Goal: Ask a question

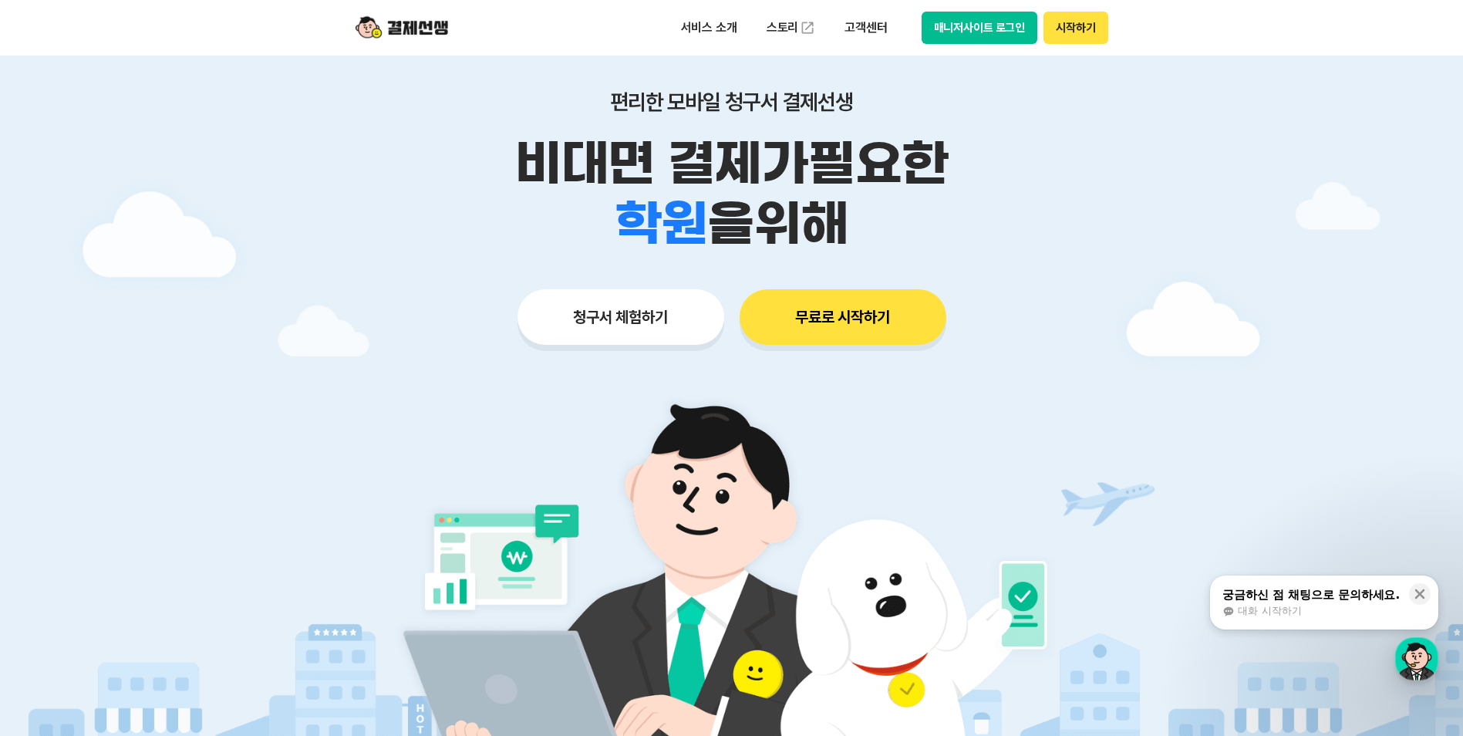
scroll to position [77, 0]
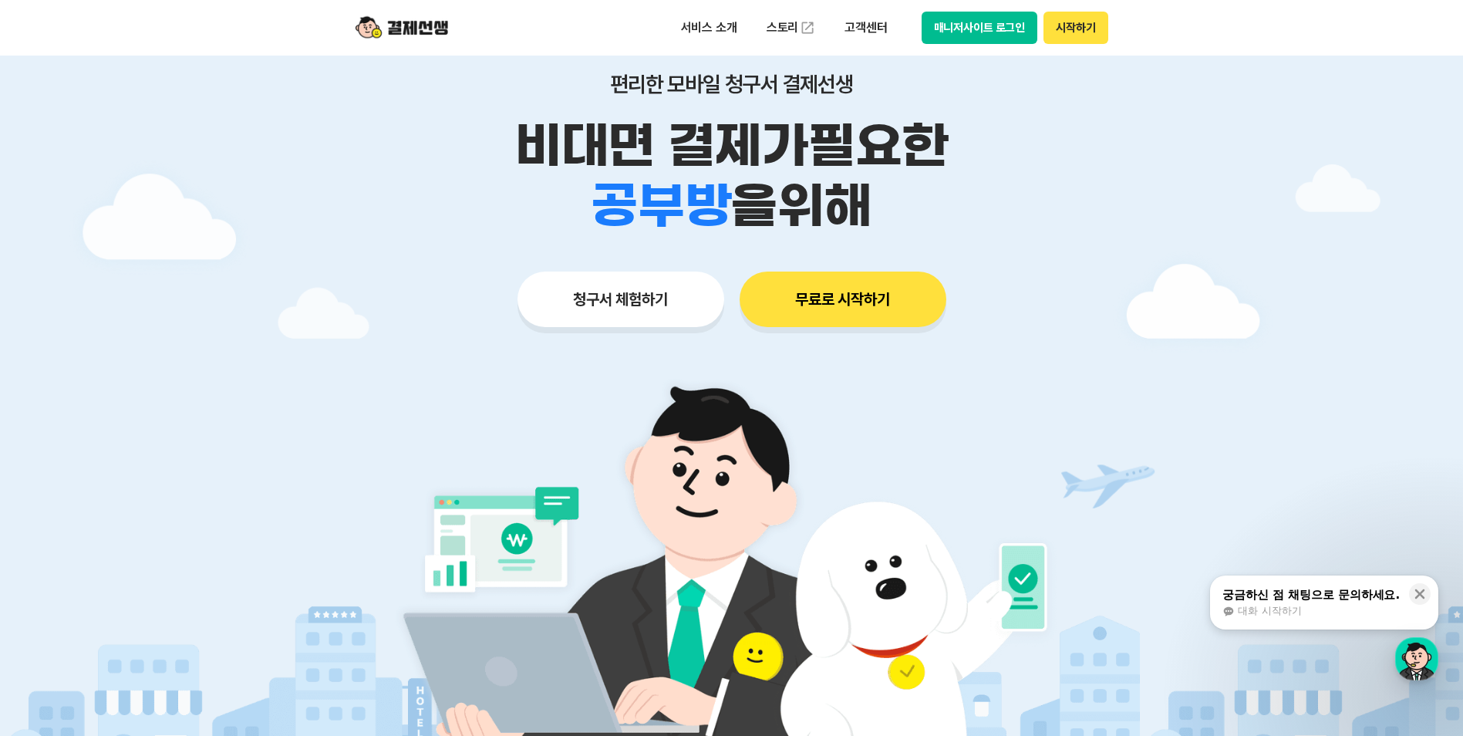
click at [1240, 615] on span "대화 시작하기" at bounding box center [1269, 611] width 63 height 14
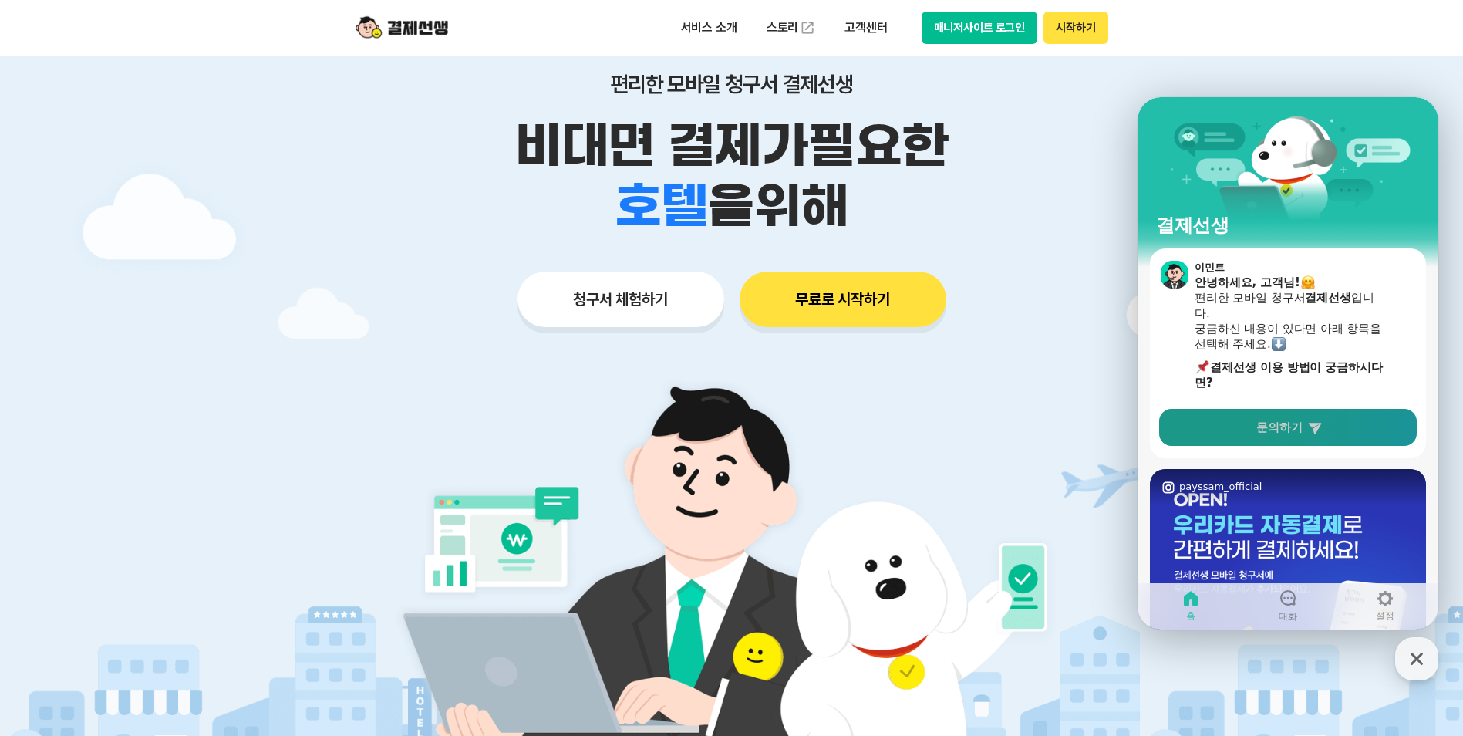
click at [1276, 426] on span "문의하기" at bounding box center [1279, 426] width 46 height 15
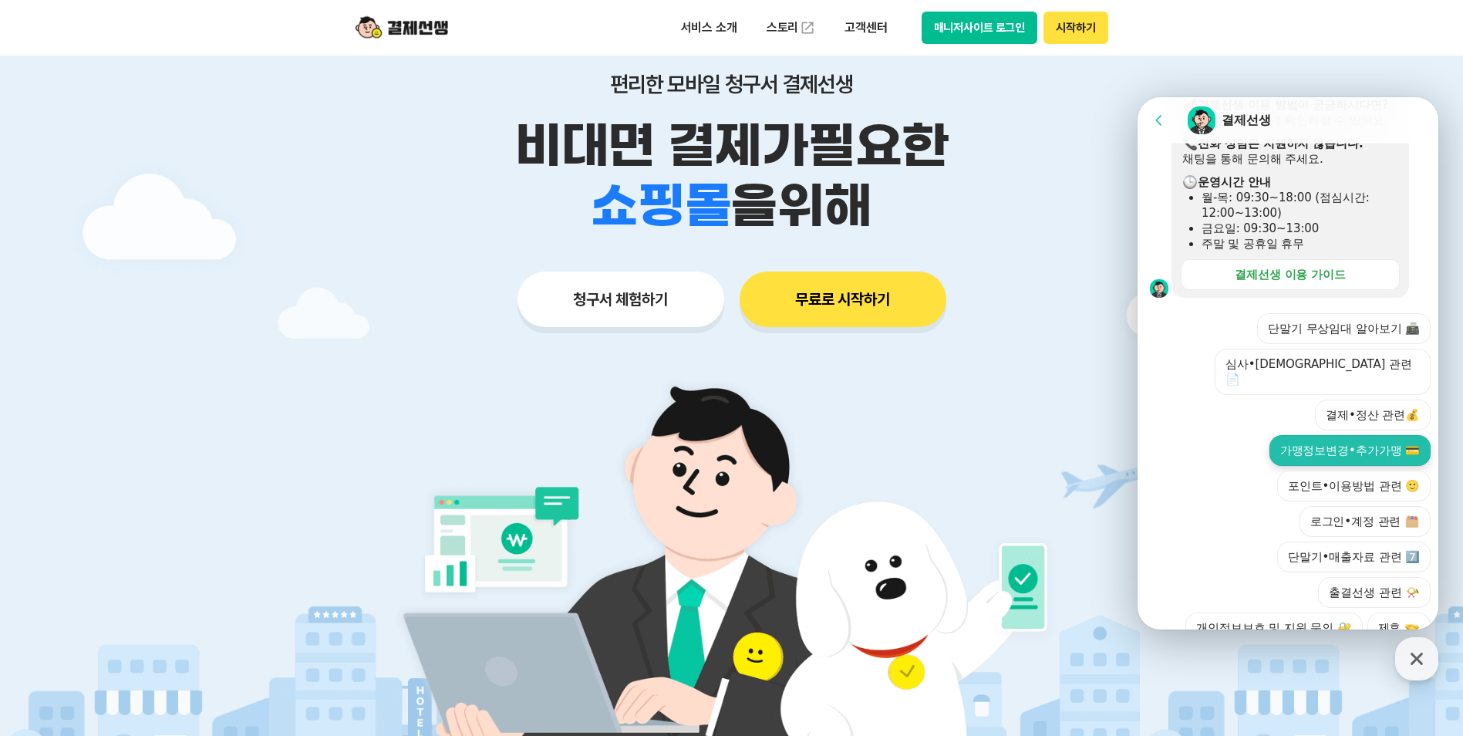
scroll to position [322, 0]
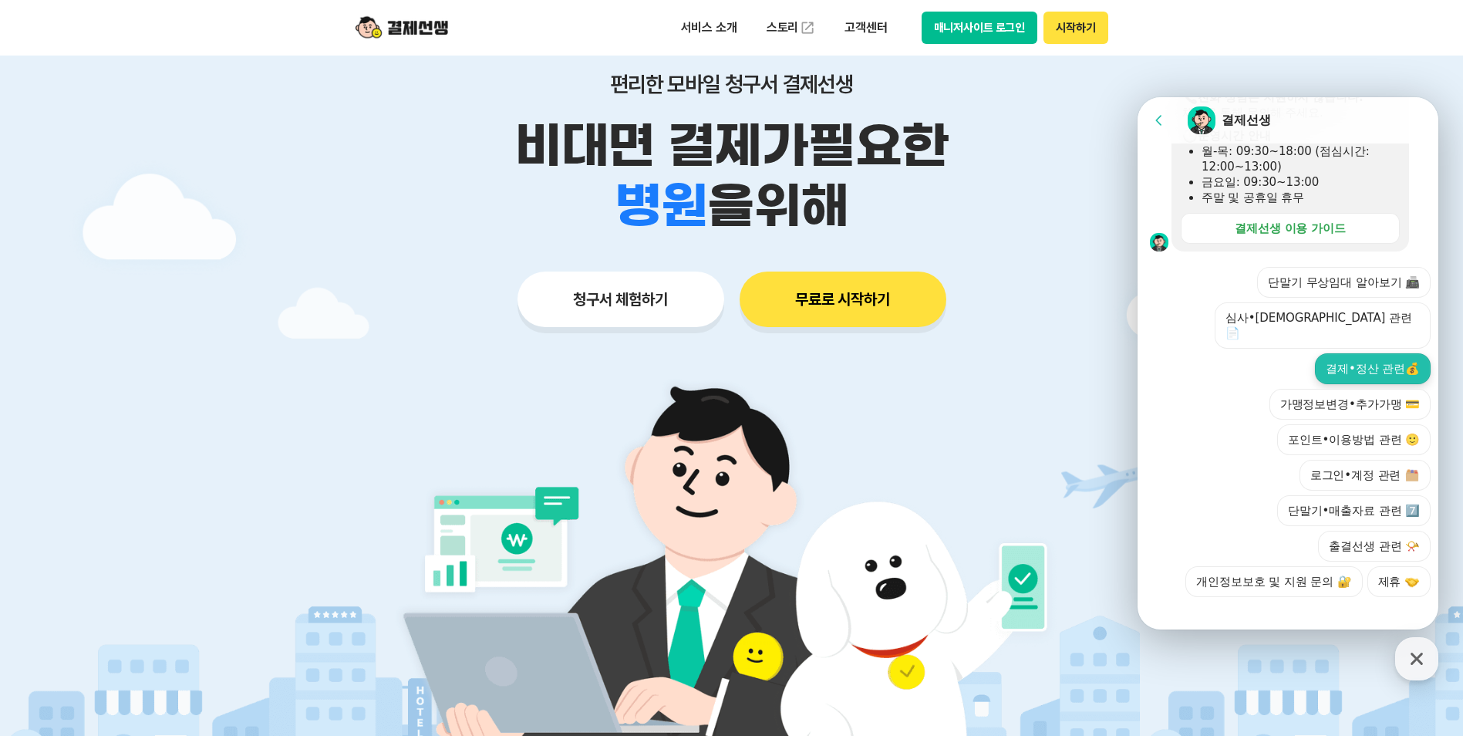
click at [1374, 353] on button "결제•정산 관련💰" at bounding box center [1373, 368] width 116 height 31
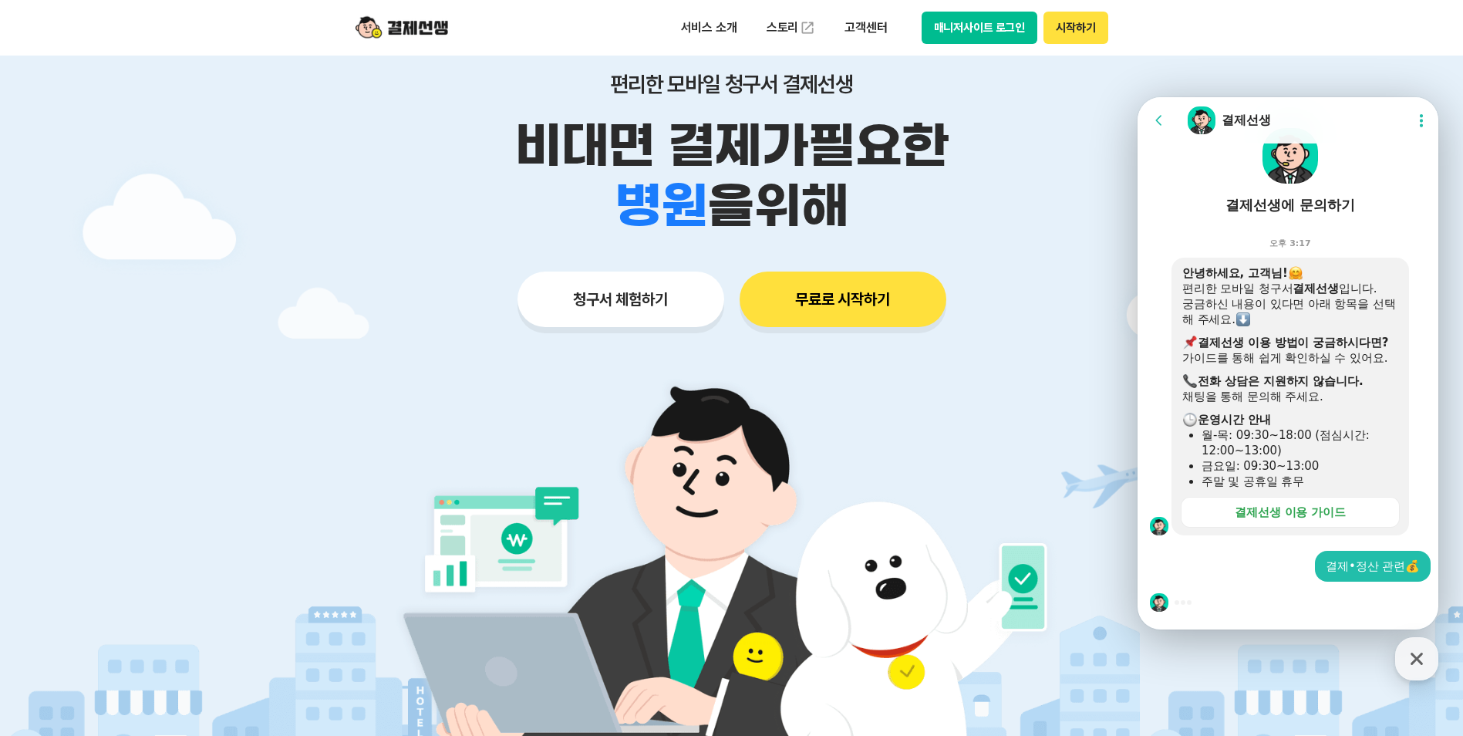
scroll to position [308, 0]
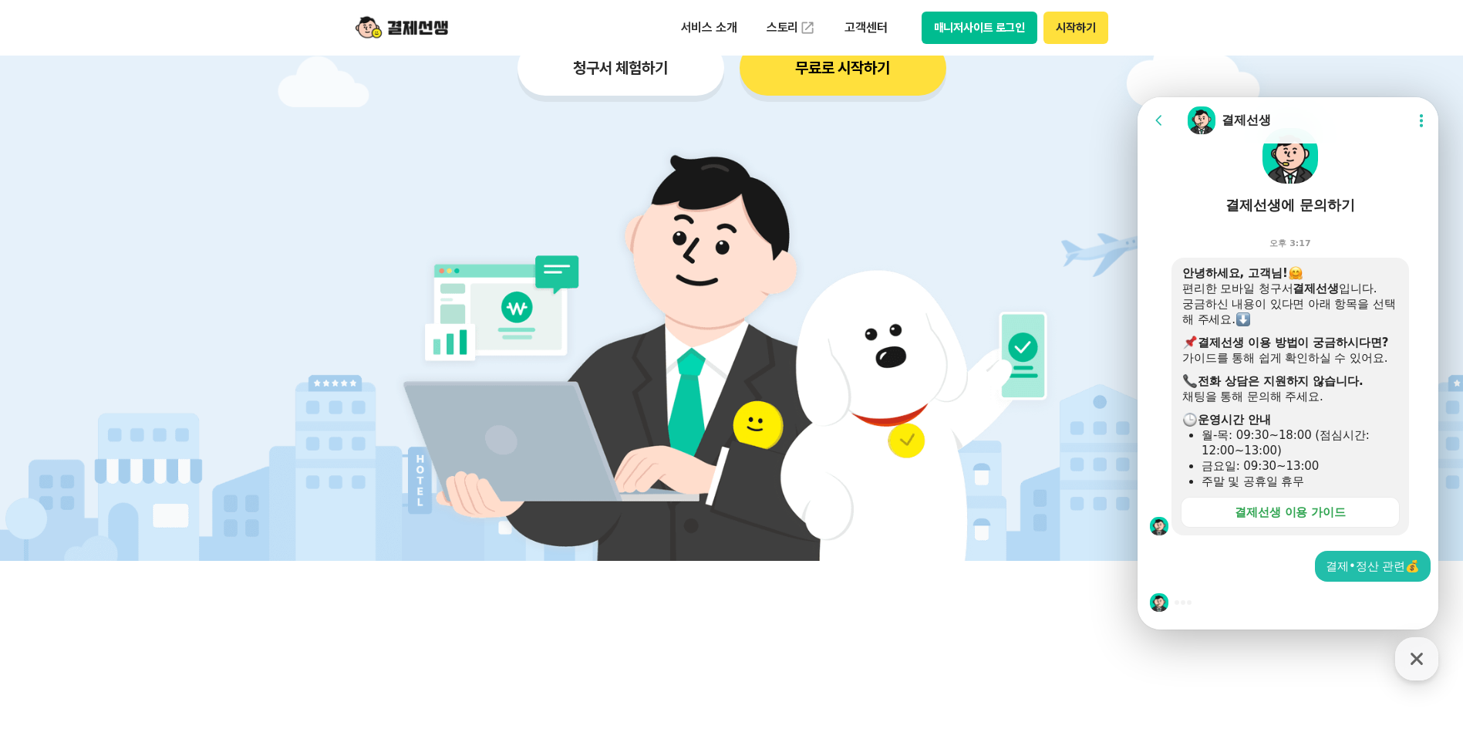
click at [1189, 592] on div at bounding box center [1289, 602] width 305 height 42
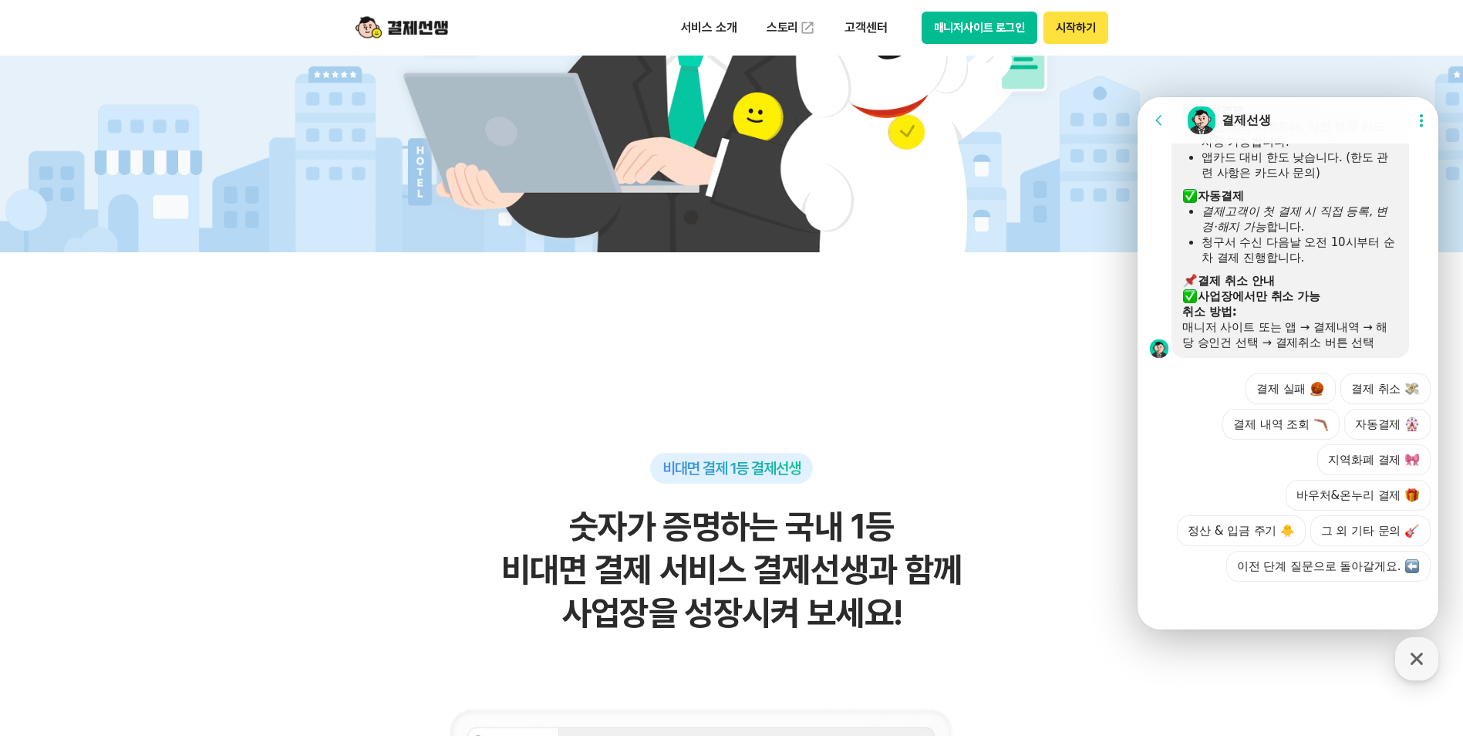
scroll to position [714, 0]
click at [1295, 373] on button "결제 실패" at bounding box center [1290, 388] width 90 height 31
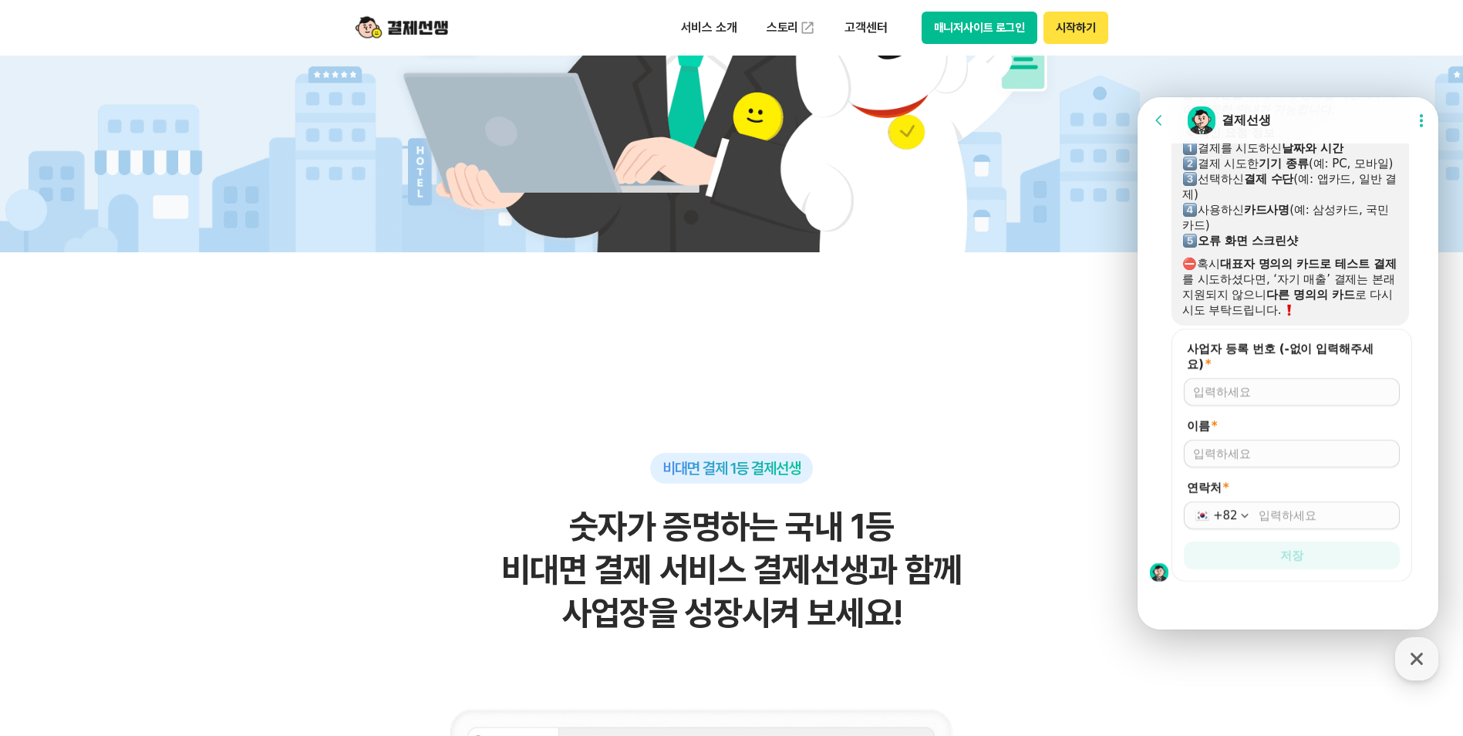
scroll to position [1035, 0]
click at [1255, 400] on div at bounding box center [1292, 392] width 216 height 28
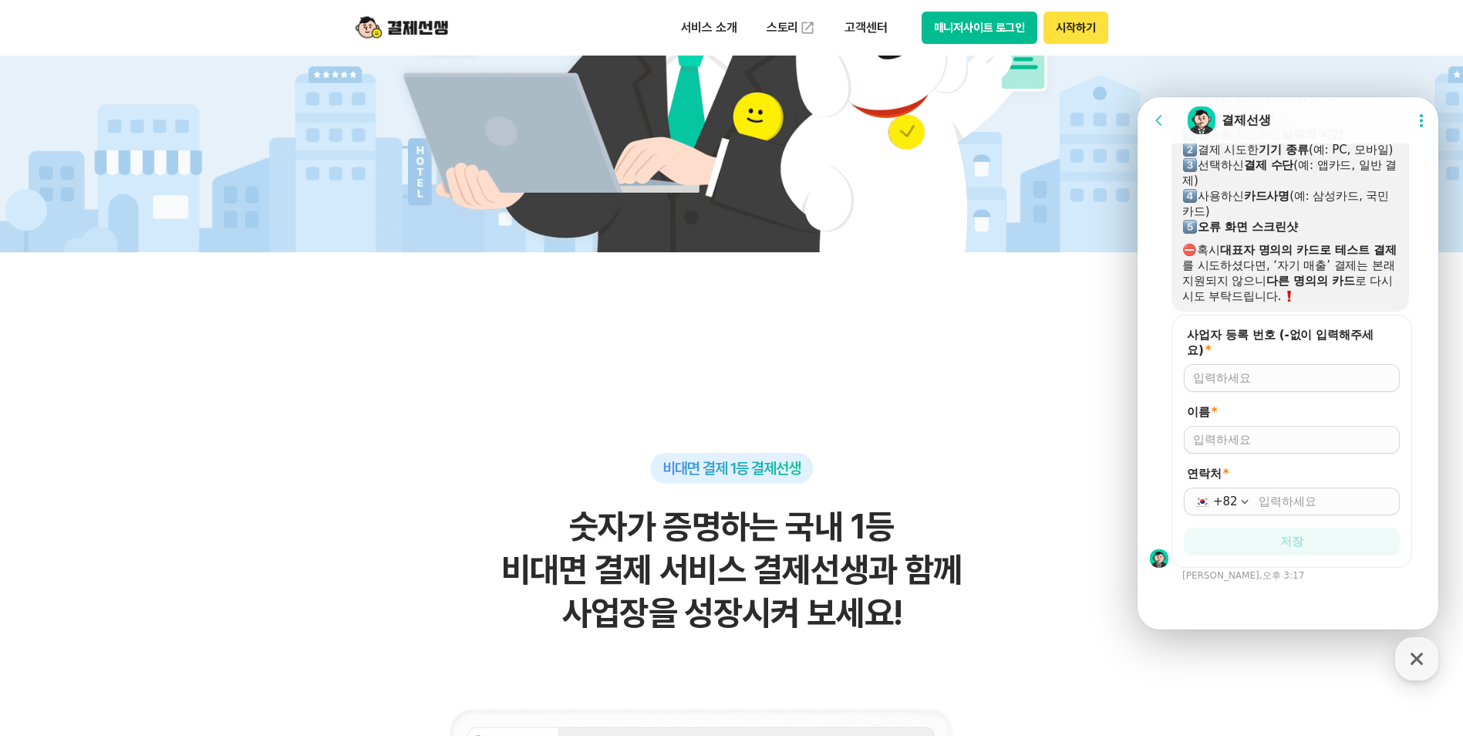
click at [1261, 389] on div at bounding box center [1292, 378] width 216 height 28
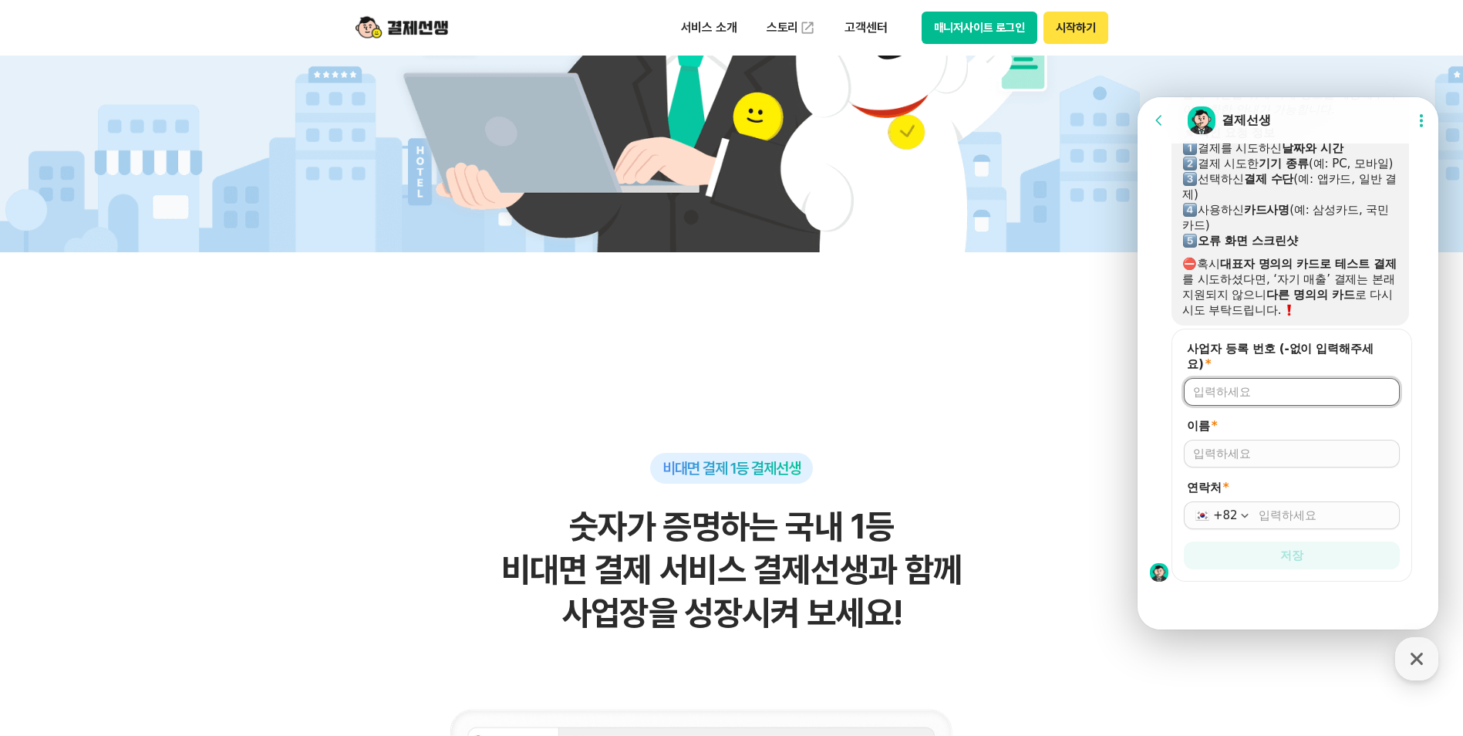
click at [1330, 391] on input "사업자 등록 번호 (-없이 입력해주세요) *" at bounding box center [1291, 391] width 197 height 15
type input "1269516741"
click at [1250, 455] on input "이름 *" at bounding box center [1291, 453] width 197 height 15
type input "ㅊ"
type input "[PERSON_NAME]"
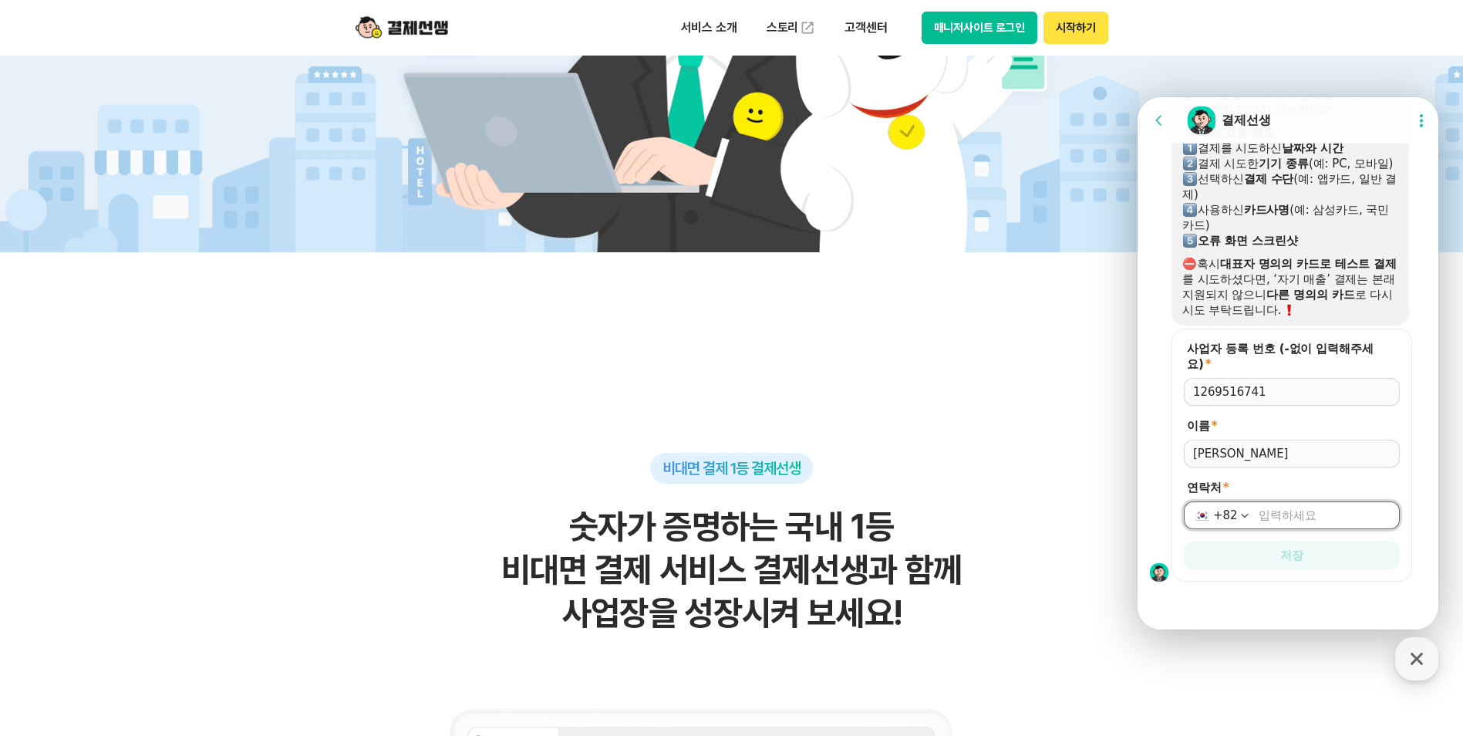
click at [1327, 515] on input "연락처 *" at bounding box center [1324, 514] width 132 height 15
type input "[PHONE_NUMBER]"
click at [1396, 476] on form "사업자 등록 번호 (-없이 입력해주세요) * 1269516741 이름 * 연락처 * [PHONE_NUMBER] 저장" at bounding box center [1291, 454] width 241 height 253
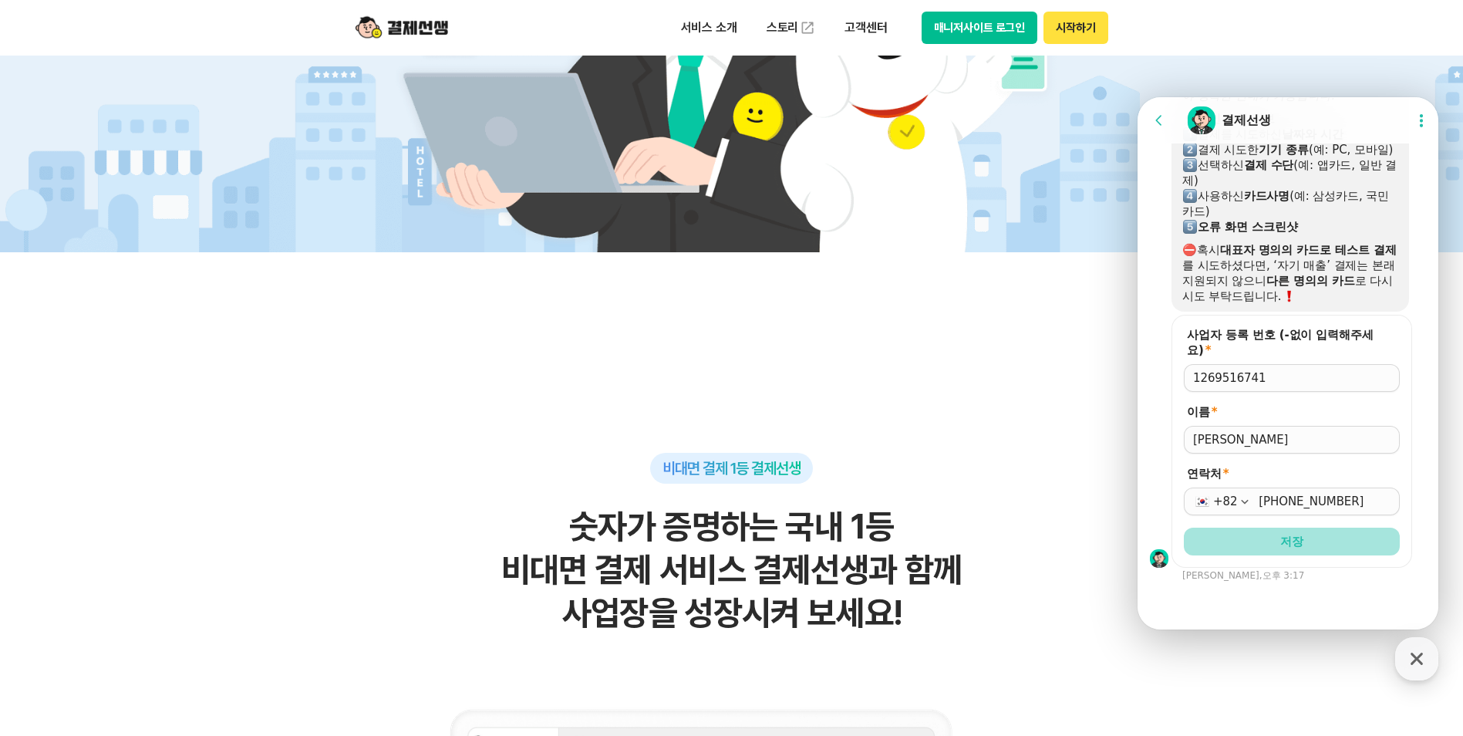
click at [1293, 554] on button "저장" at bounding box center [1292, 541] width 216 height 28
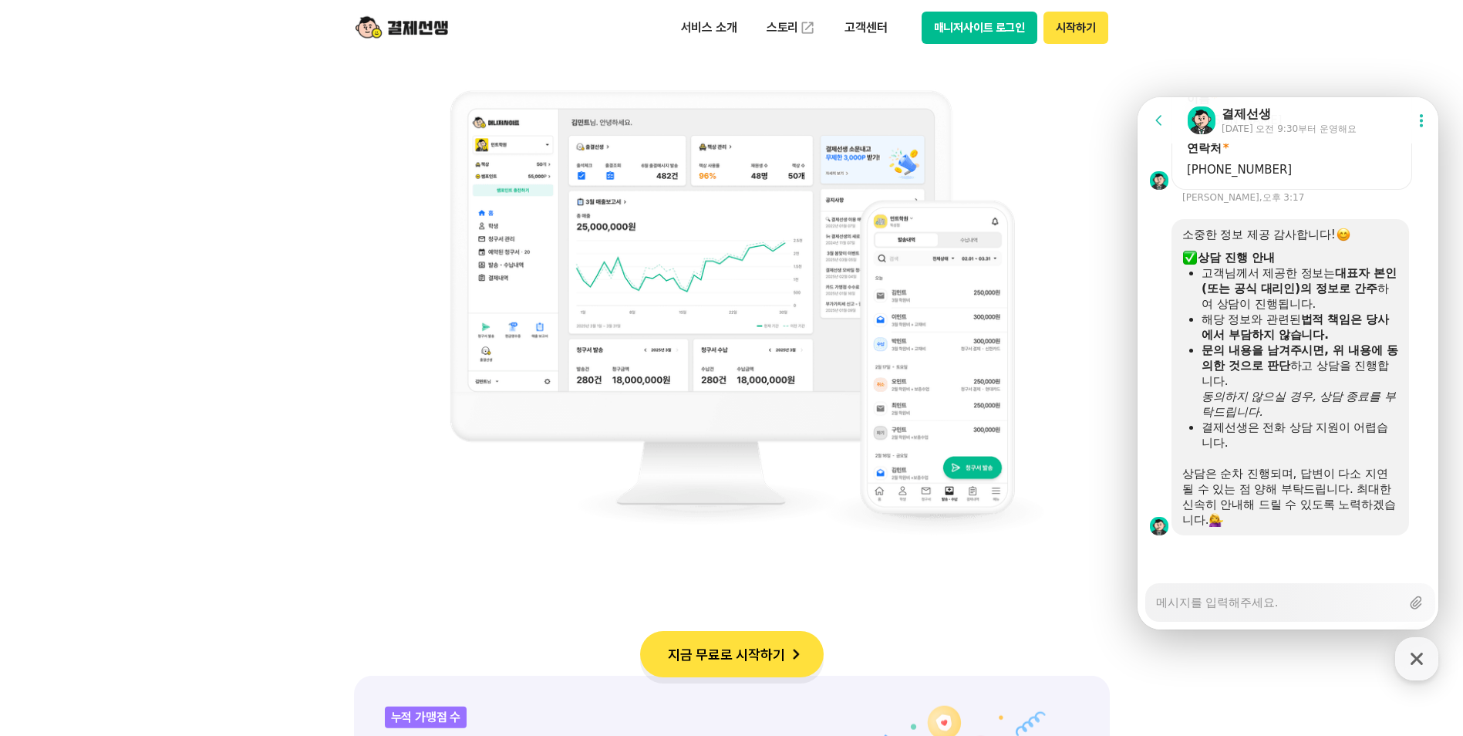
scroll to position [1002, 0]
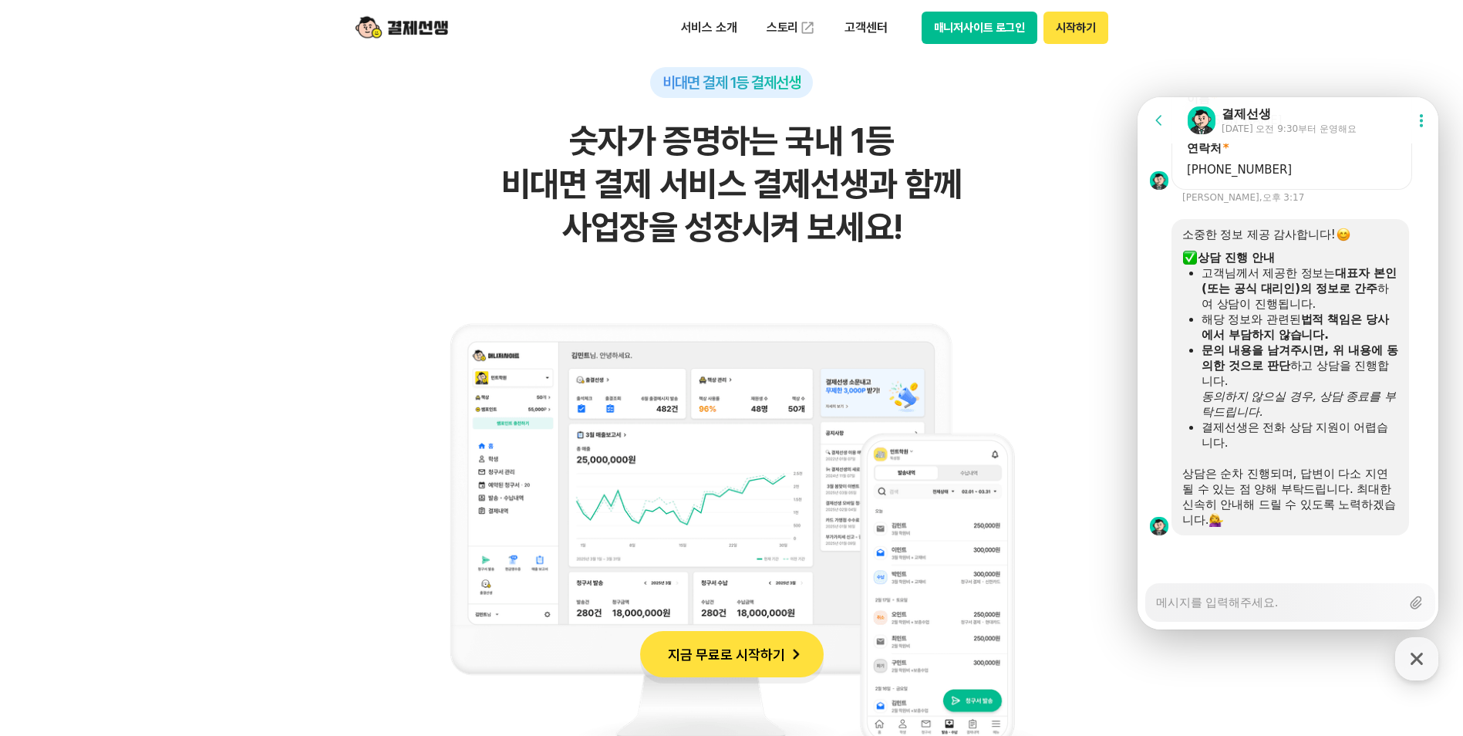
drag, startPoint x: 1309, startPoint y: 284, endPoint x: 1311, endPoint y: 315, distance: 30.9
click at [1311, 315] on ul "고객님께서 제공한 정보는 대표자 본인(또는 공식 대리인)의 정보로 간주 하여 상담이 진행됩니다. 해당 정보와 관련된 법적 책임은 당사에서 부담…" at bounding box center [1290, 357] width 216 height 185
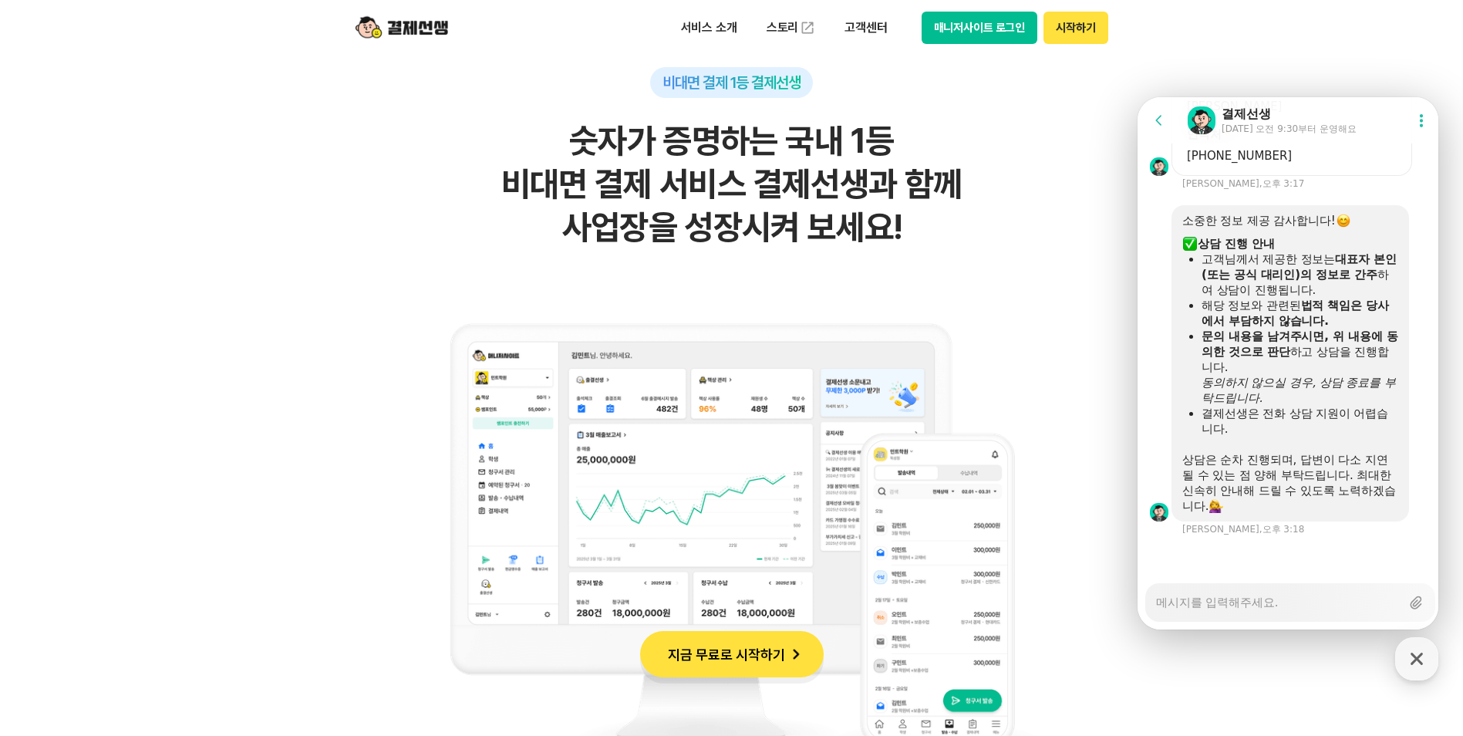
drag, startPoint x: 1311, startPoint y: 315, endPoint x: 1253, endPoint y: 423, distance: 123.1
click at [1253, 423] on div "결제선생은 전화 상담 지원이 어렵습니다." at bounding box center [1299, 421] width 197 height 31
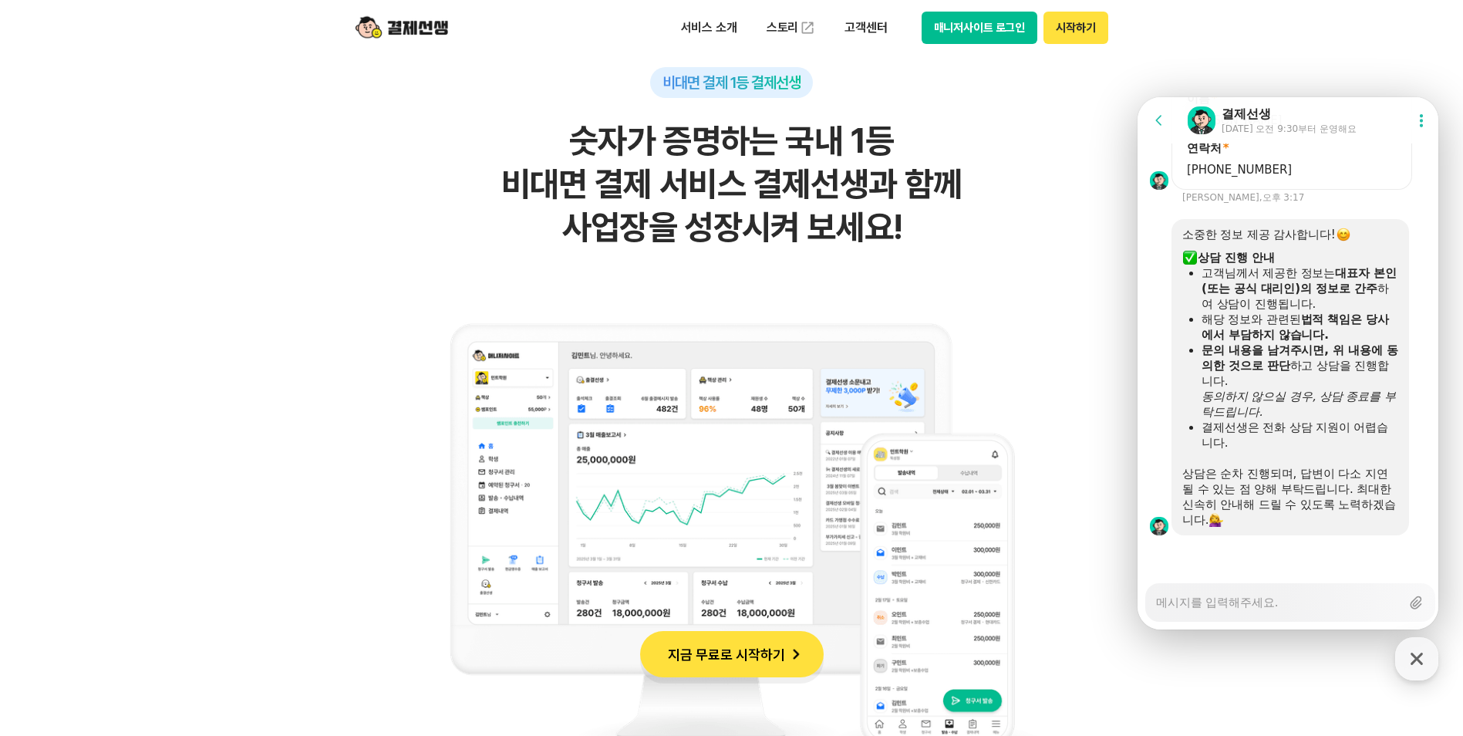
click at [1325, 464] on div "​" at bounding box center [1290, 457] width 216 height 15
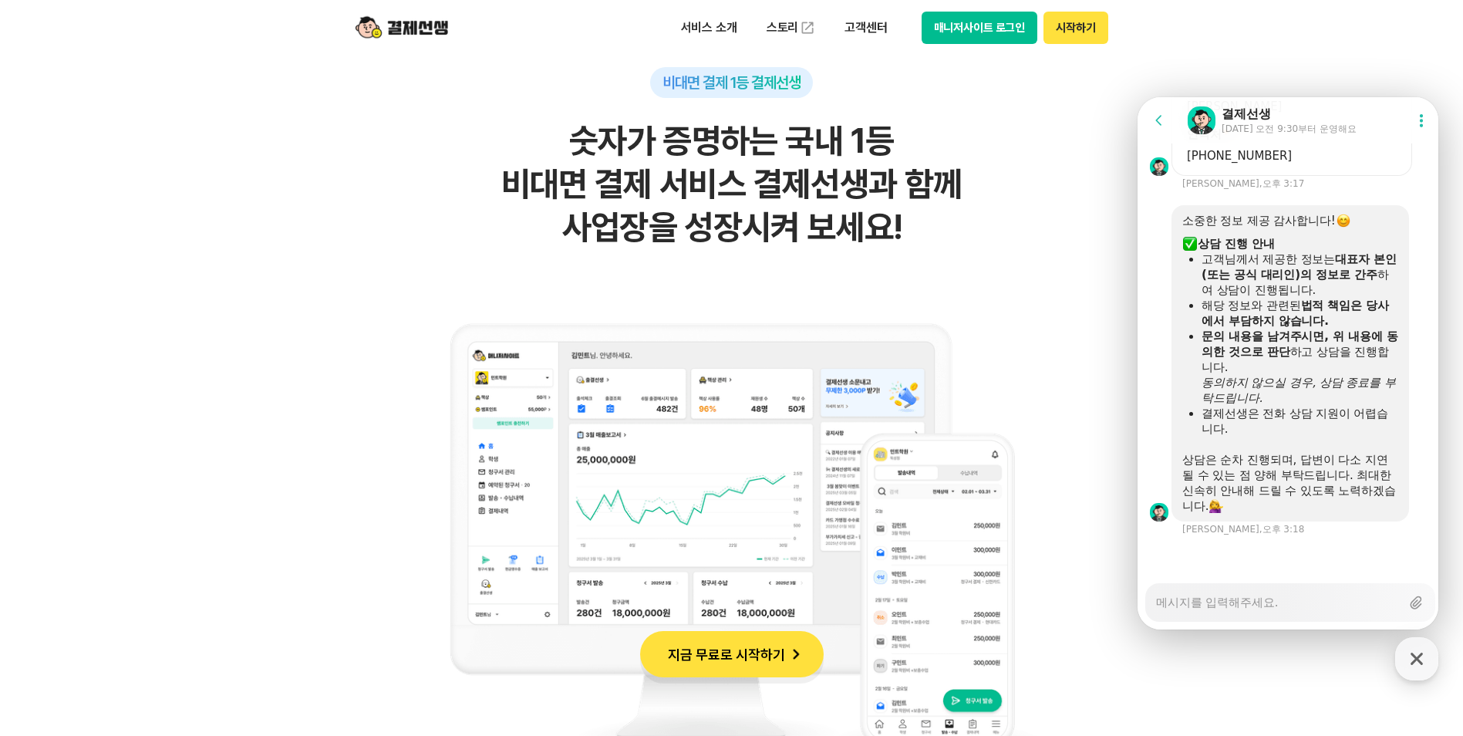
scroll to position [1363, 0]
click at [1220, 608] on textarea "Messenger Input Textarea" at bounding box center [1278, 597] width 244 height 26
type textarea "x"
type textarea "ㄹ"
type textarea "x"
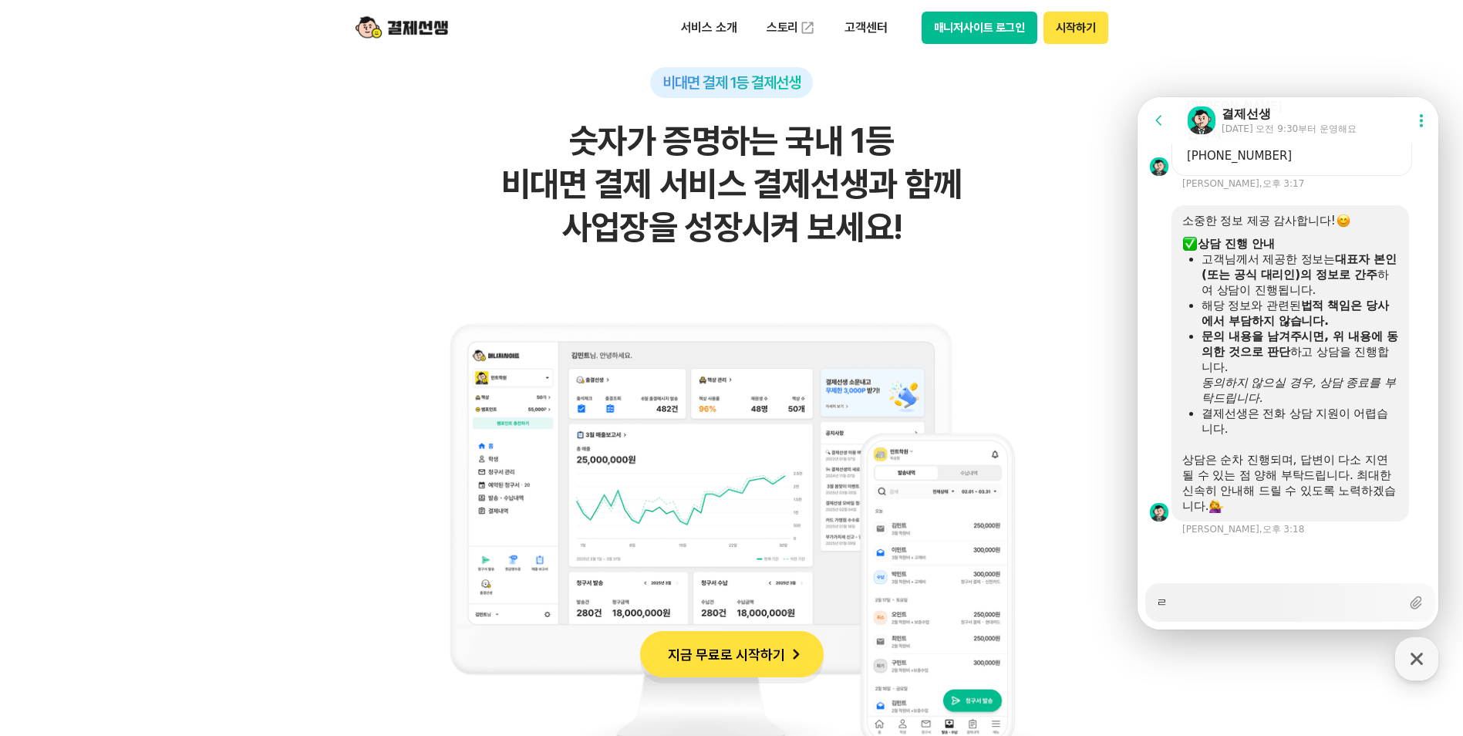
type textarea "로"
type textarea "x"
type textarea "롯"
type textarea "x"
type textarea "롯ㄷ"
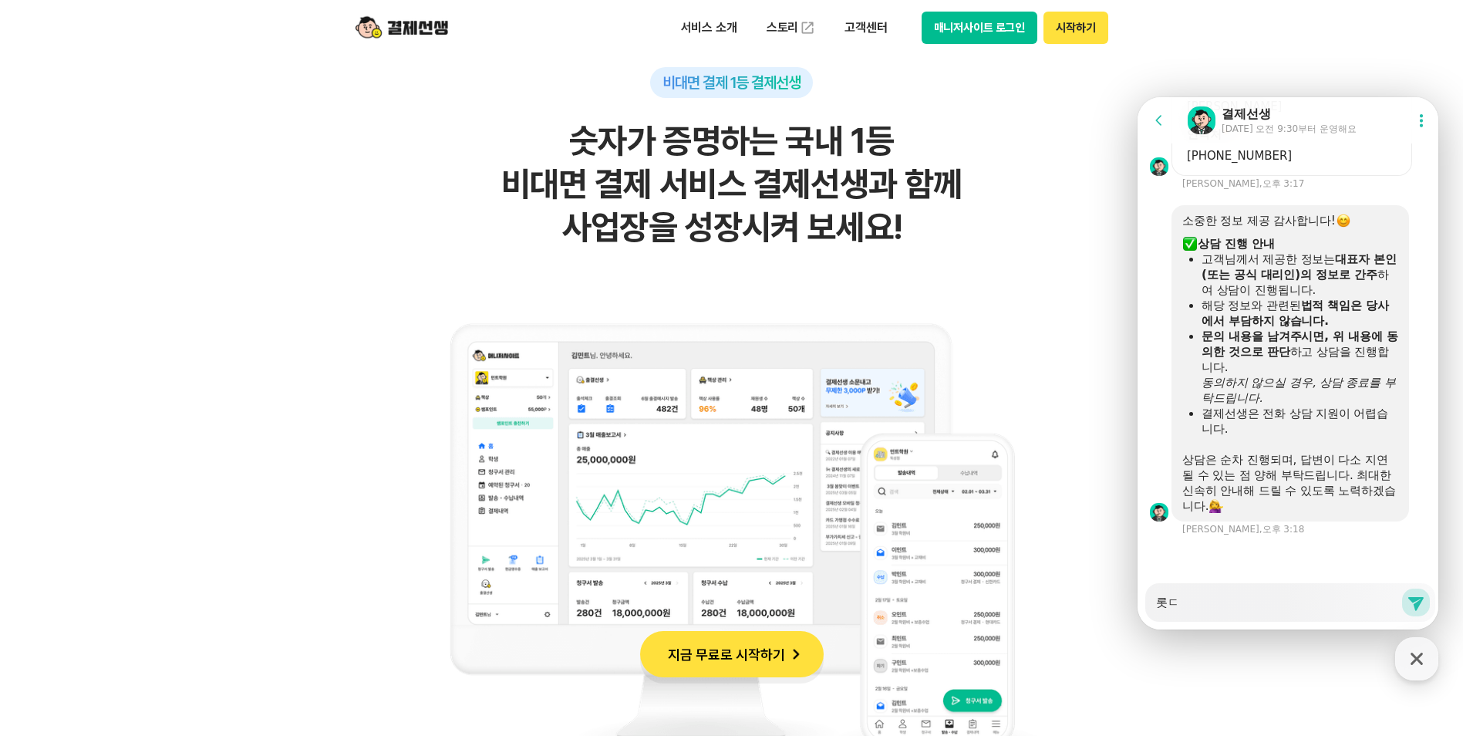
type textarea "x"
type textarea "롯데"
type textarea "x"
type textarea "롯뎈"
type textarea "x"
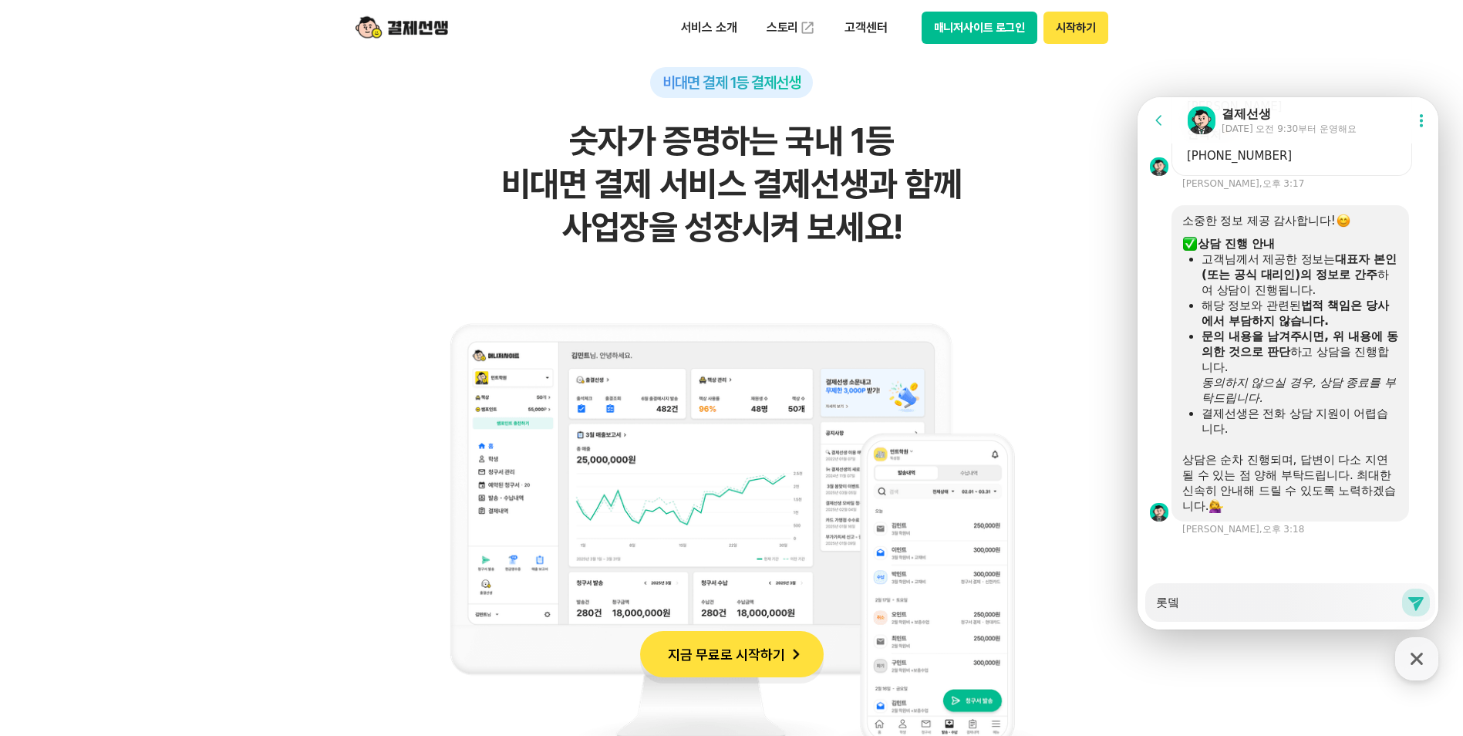
type textarea "롯데카"
type textarea "x"
type textarea "롯데칻"
type textarea "x"
type textarea "롯데카드"
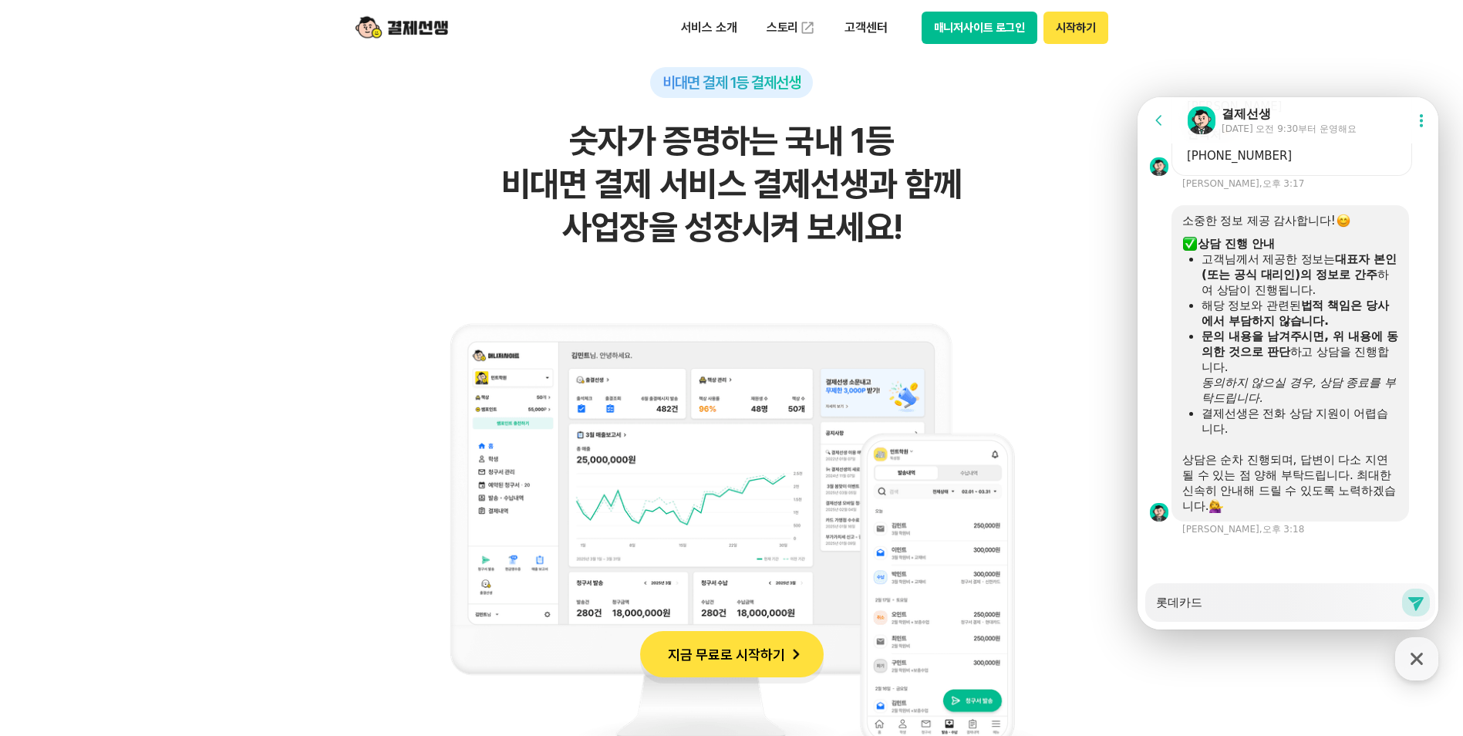
type textarea "x"
type textarea "롯데카드"
type textarea "x"
type textarea "롯데카드 ㄱ"
type textarea "x"
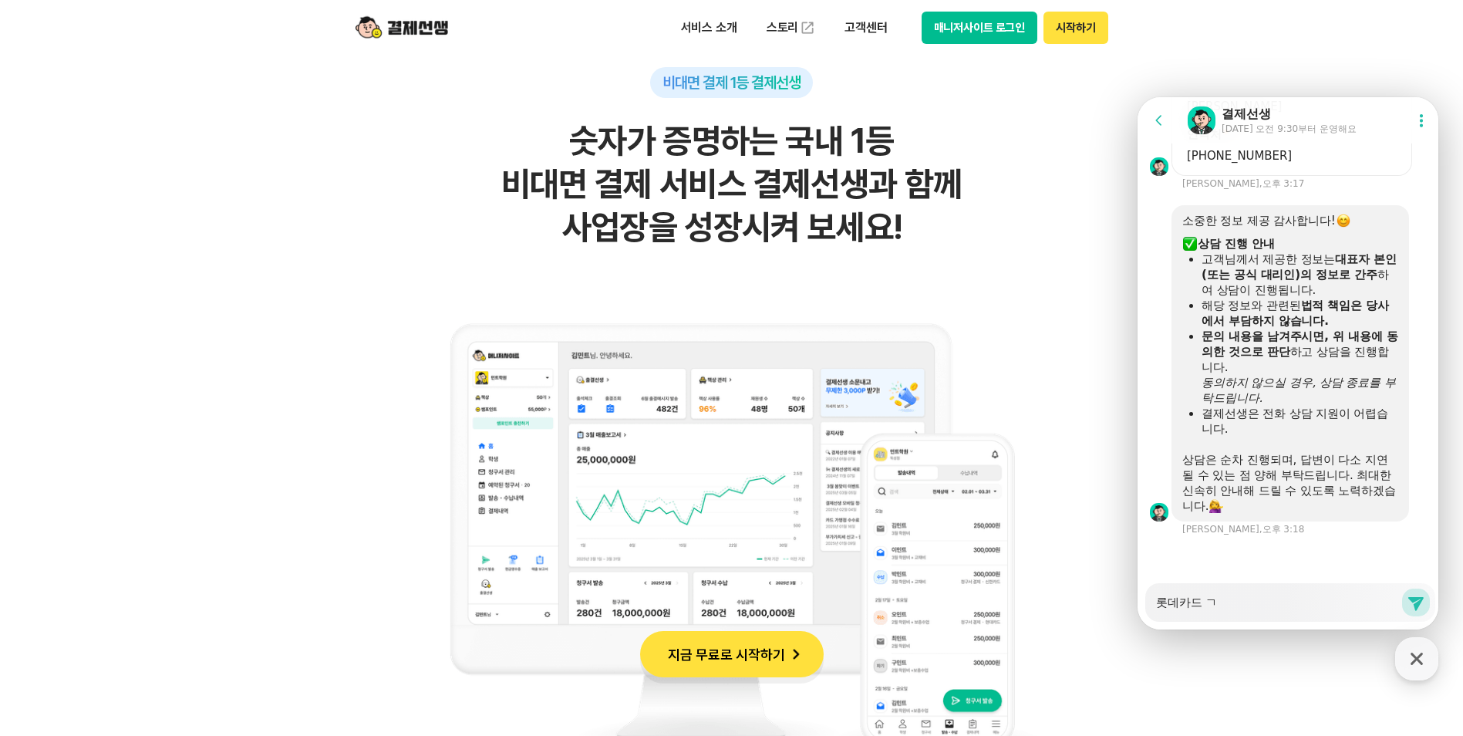
type textarea "롯데카드 ㄱ7"
type textarea "x"
type textarea "롯데카드 ㄱ"
type textarea "x"
type textarea "롯데카드"
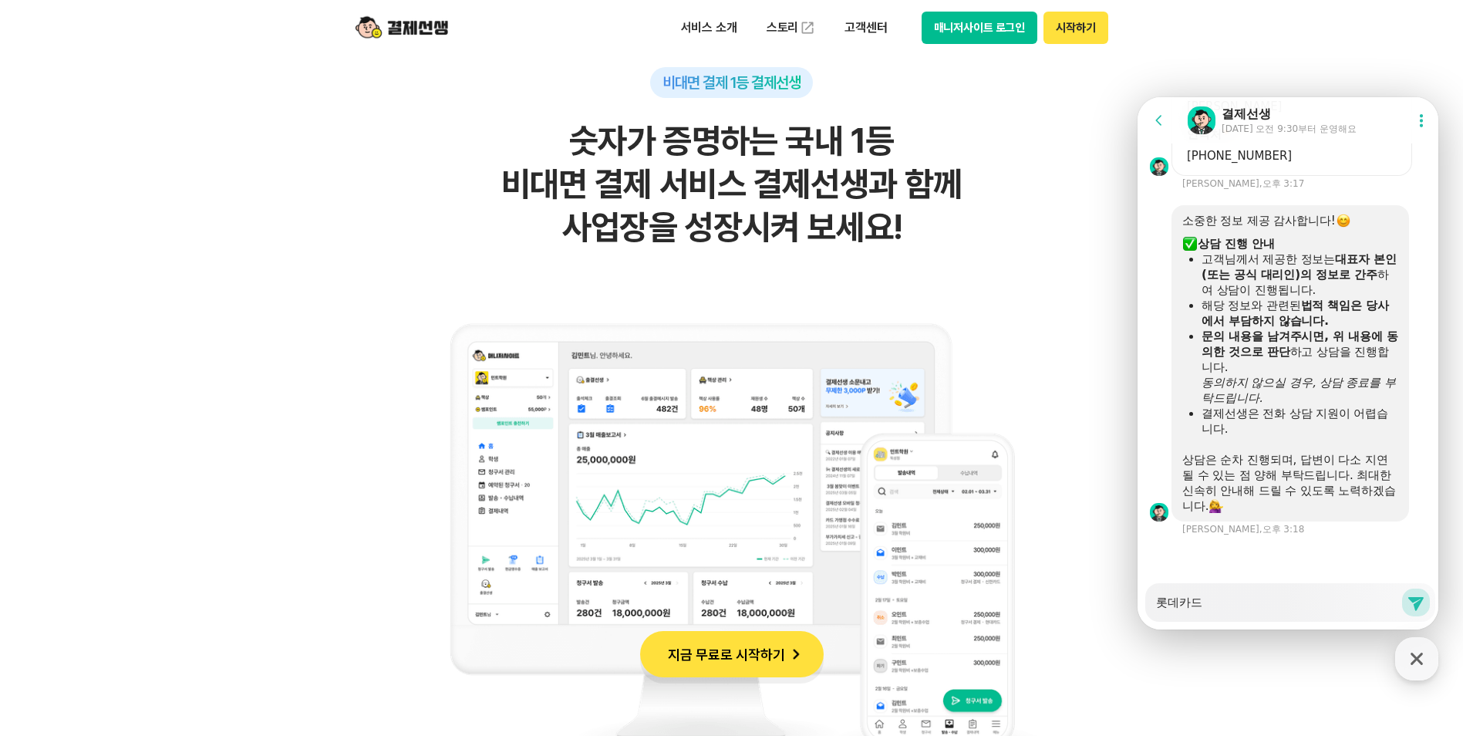
type textarea "x"
type textarea "롯데카드"
type textarea "x"
type textarea "롯데카드ㄱ"
type textarea "x"
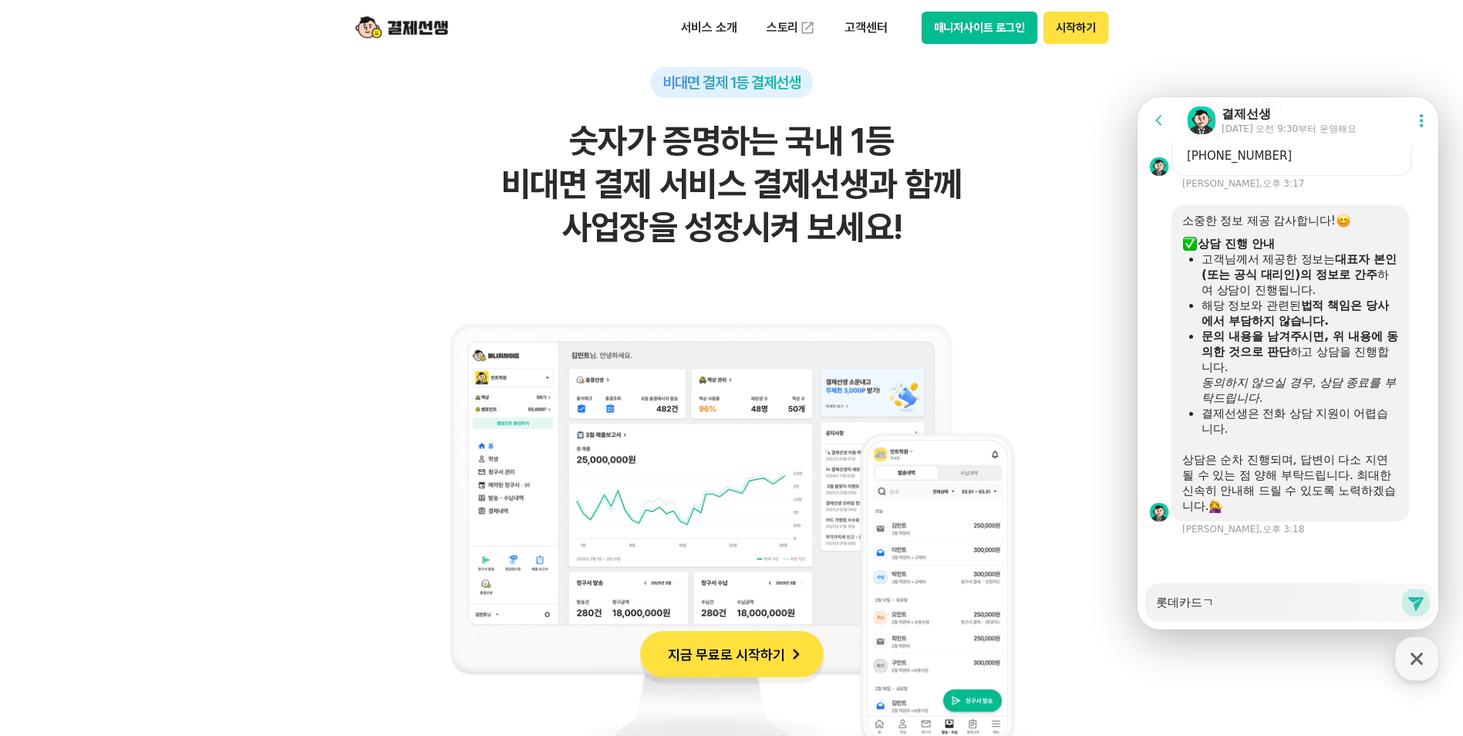
type textarea "롯데카드겨"
type textarea "x"
type textarea "롯데카드겨제"
type textarea "x"
type textarea "롯데카드겨제ㅔㄱ"
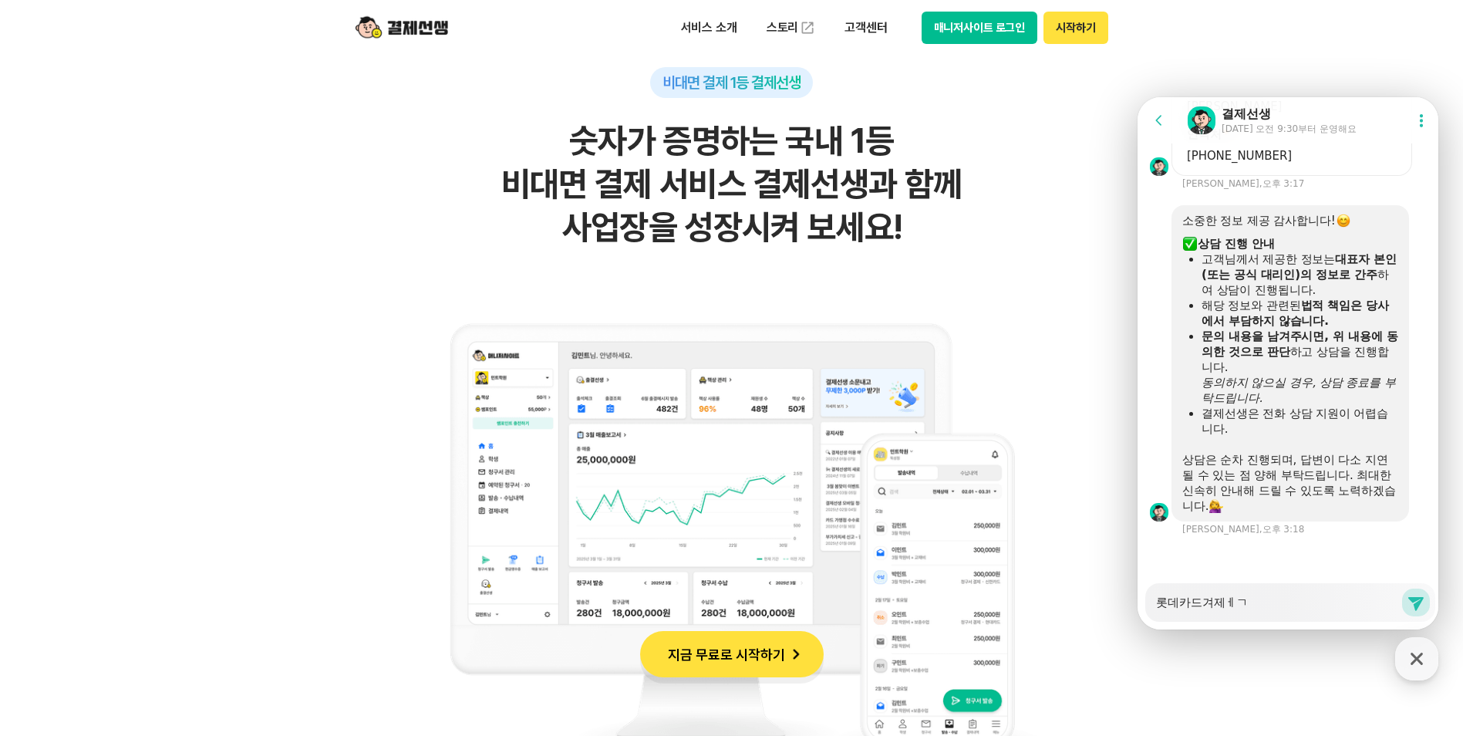
type textarea "x"
type textarea "롯데카드겨제ㅔ가"
type textarea "x"
type textarea "롯데카드겨제ㅔㄱ"
type textarea "x"
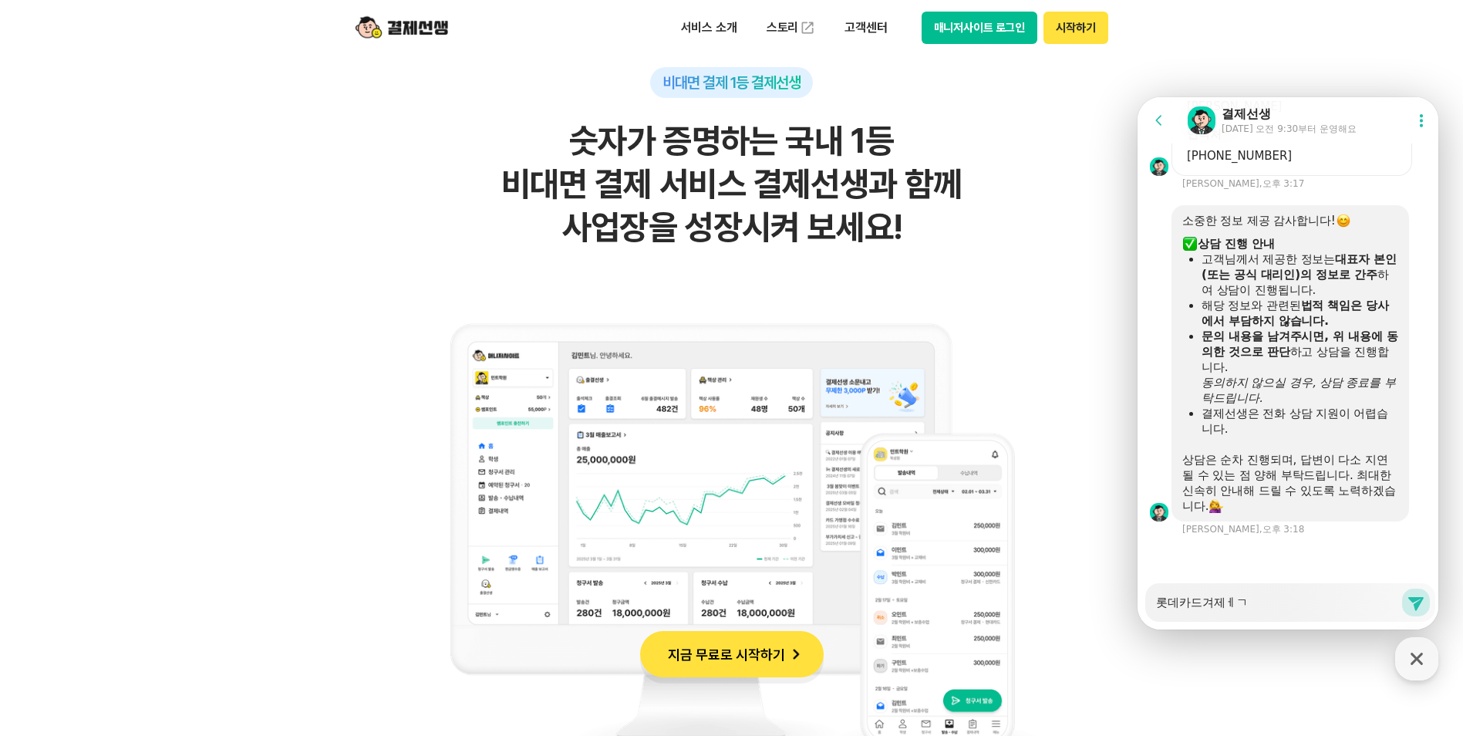
type textarea "롯데카드겨제ㅔ"
type textarea "x"
type textarea "롯데카드겨제"
type textarea "x"
type textarea "롯데카드겨"
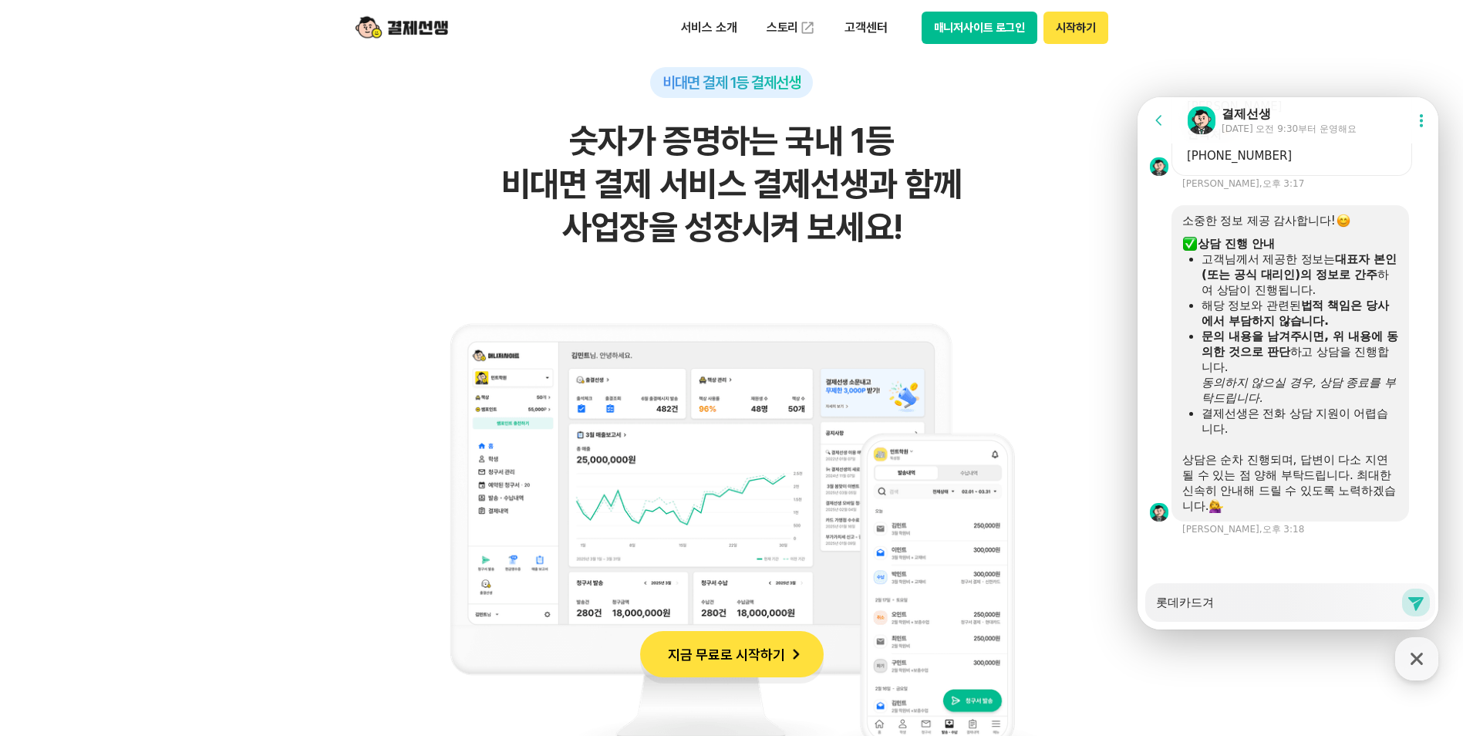
type textarea "x"
type textarea "롯데카드"
type textarea "x"
type textarea "롯데카드ㄱ"
type textarea "x"
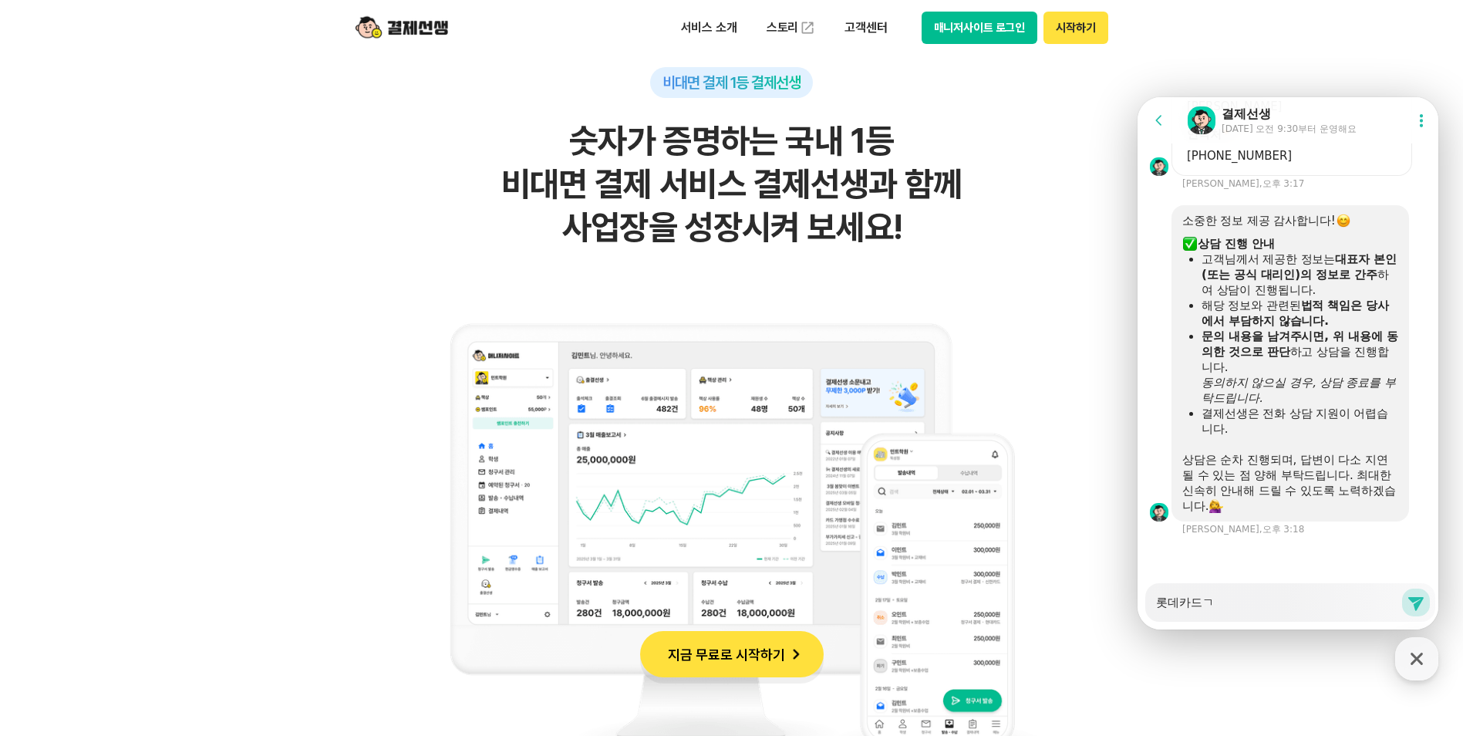
type textarea "롯데카드겨"
type textarea "x"
type textarea "롯데카드결"
type textarea "x"
type textarea "롯데카드결ㅈ"
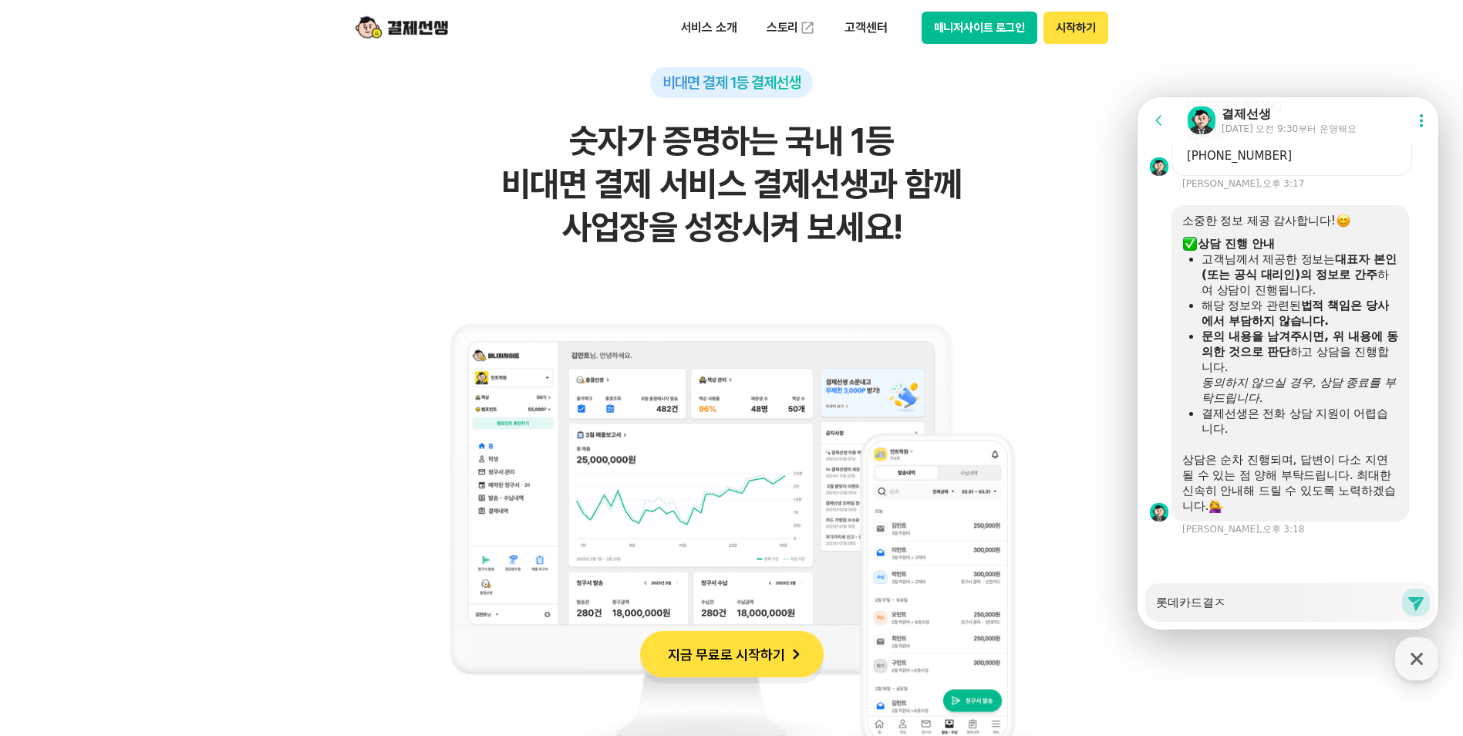
type textarea "x"
type textarea "롯데카드결제"
type textarea "x"
type textarea "롯데카드결젝"
type textarea "x"
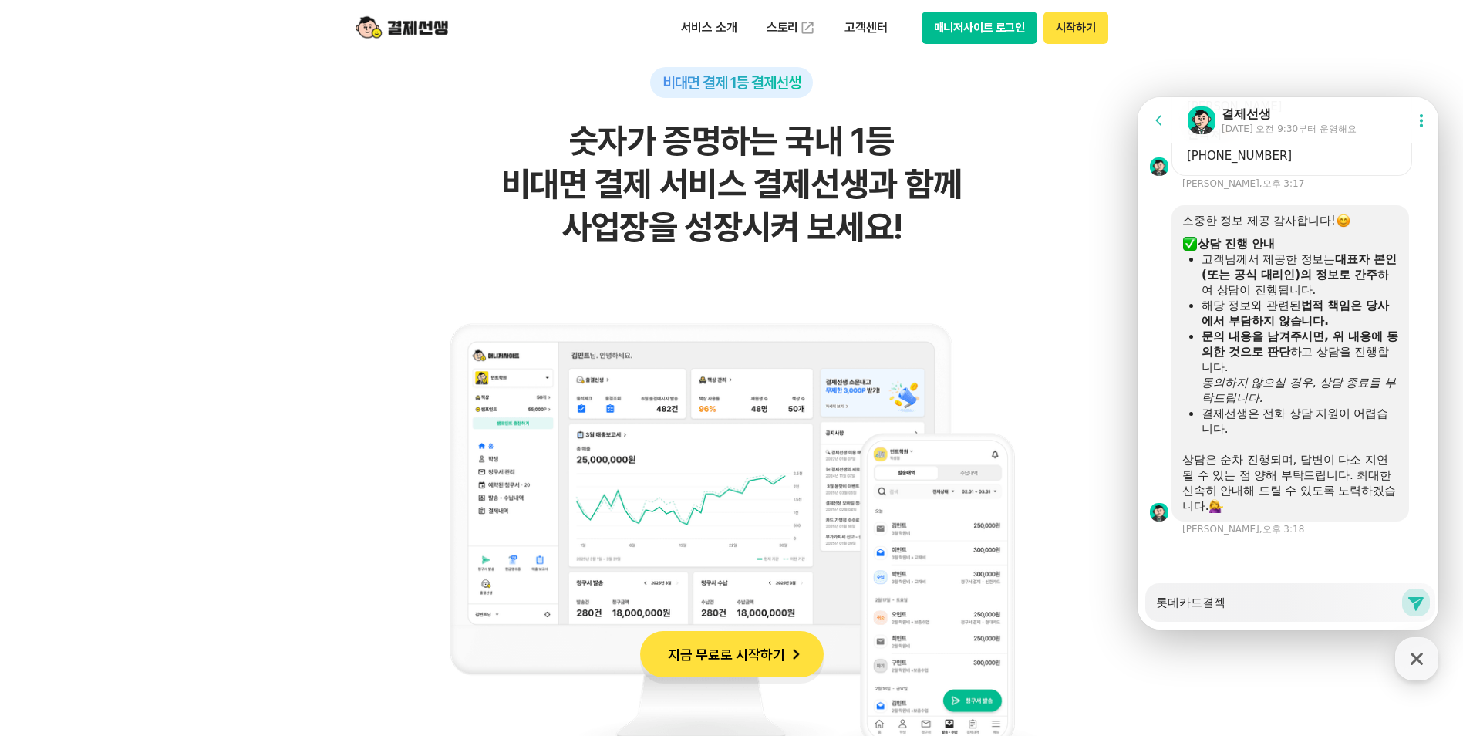
type textarea "롯데카드결제가"
type textarea "x"
type textarea "롯데카드결제가"
type textarea "x"
type textarea "롯데카드결제가 ㅇ"
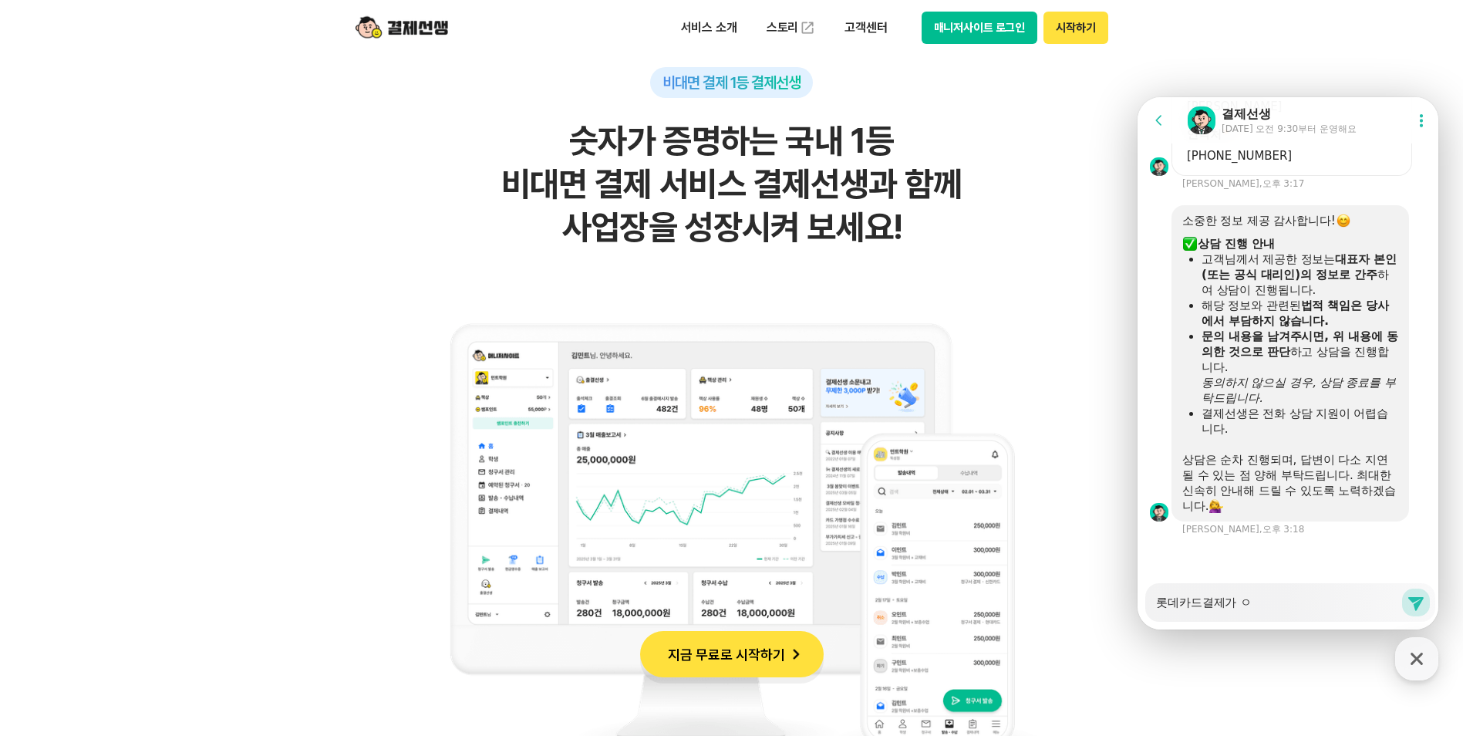
type textarea "x"
type textarea "롯데카드결제가 아"
type textarea "x"
type textarea "롯데카드결제가 안"
type textarea "x"
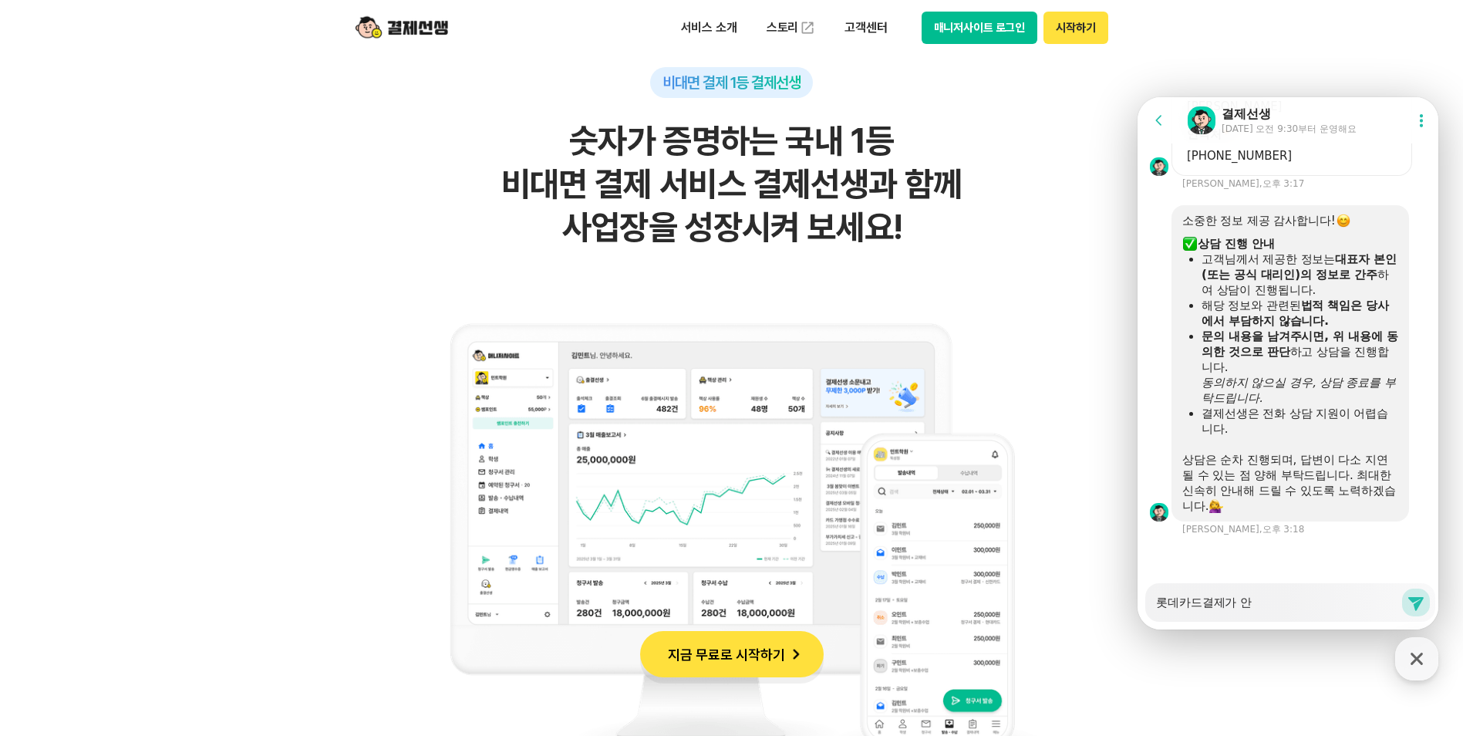
type textarea "롯데카드결제가 안ㄷ"
type textarea "x"
type textarea "롯데카드결제가 안도"
type textarea "x"
type textarea "롯데카드결제가 안되"
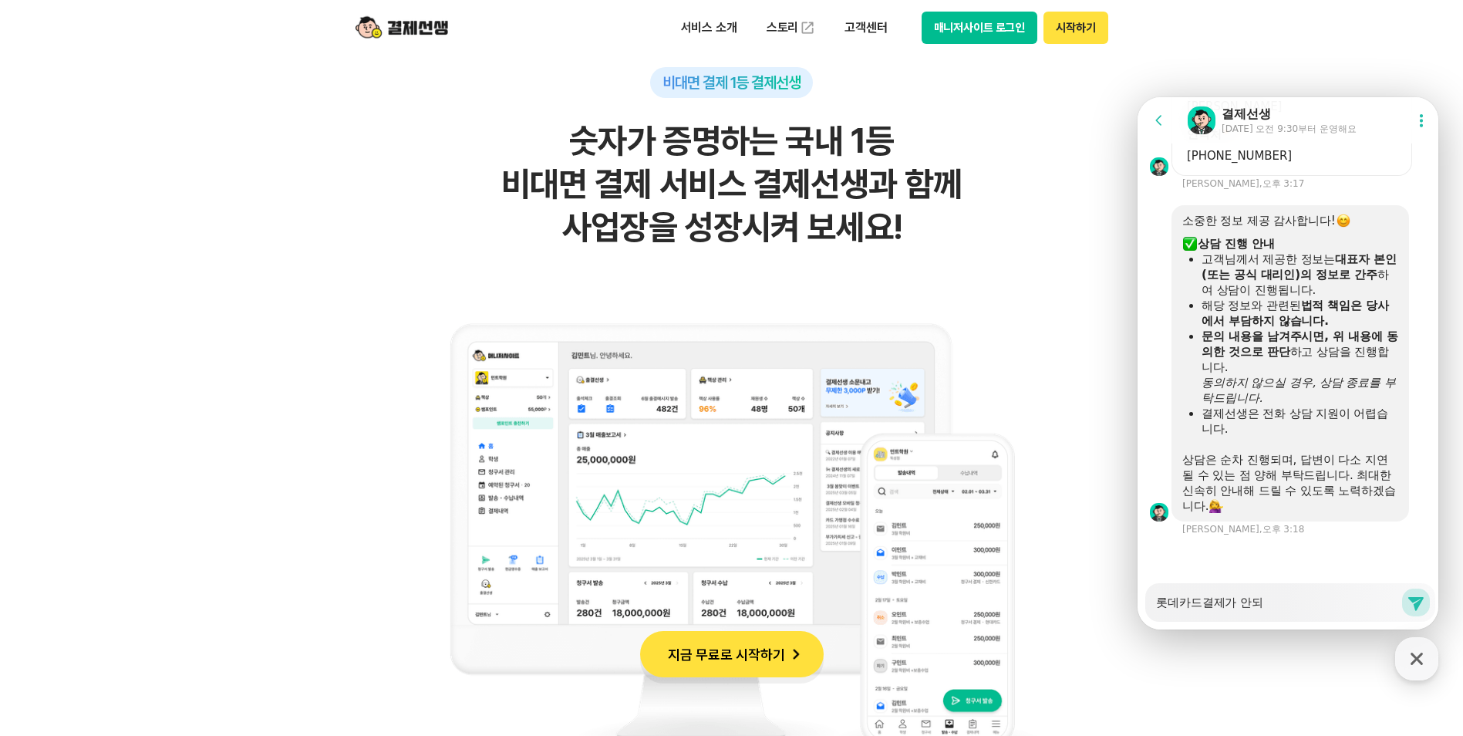
type textarea "x"
type textarea "롯데카드결제가 안된ㄷ"
type textarea "x"
type textarea "롯데카드결제가 안된다"
type textarea "x"
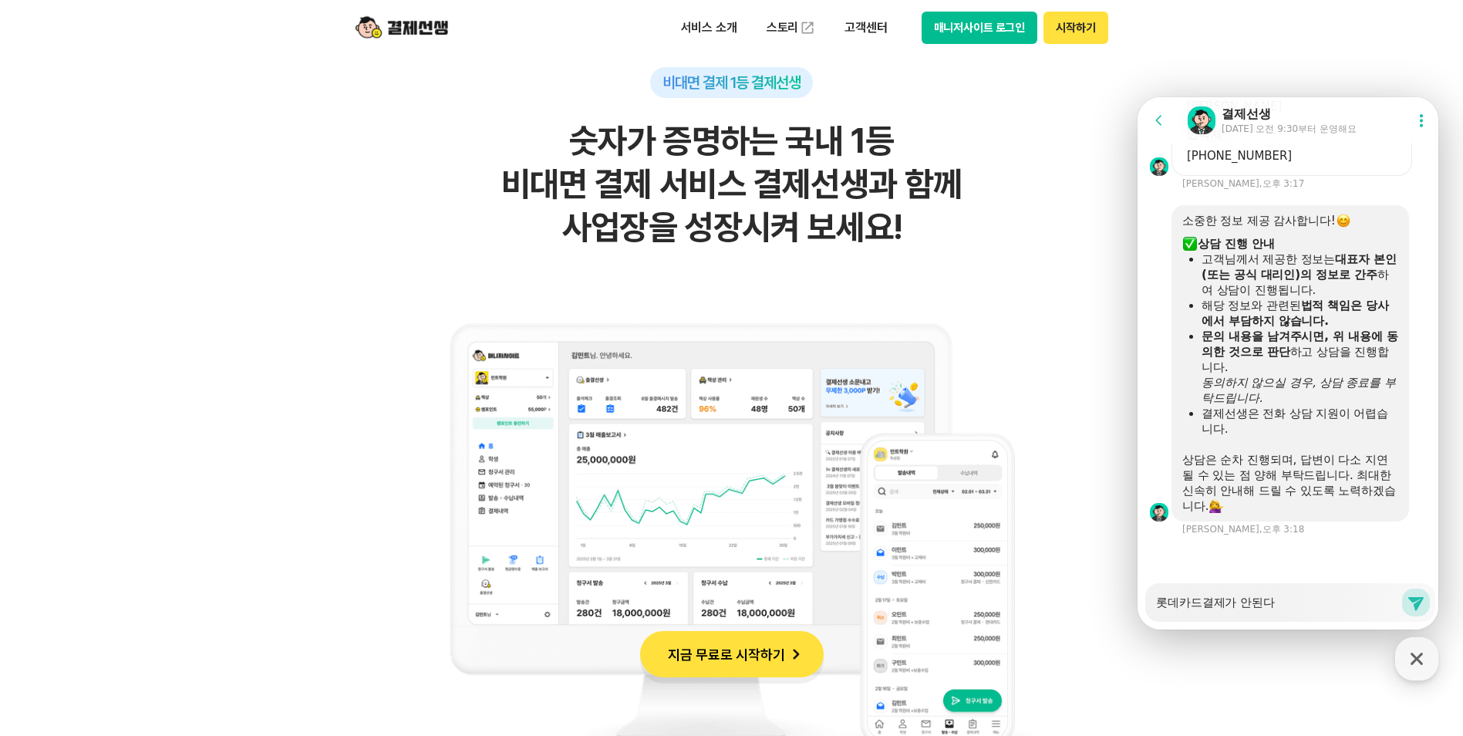
type textarea "롯데카드결제가 안된닥"
type textarea "x"
type textarea "롯데카드결제가 안된다고"
type textarea "x"
type textarea "롯데카드결제가 안된다고"
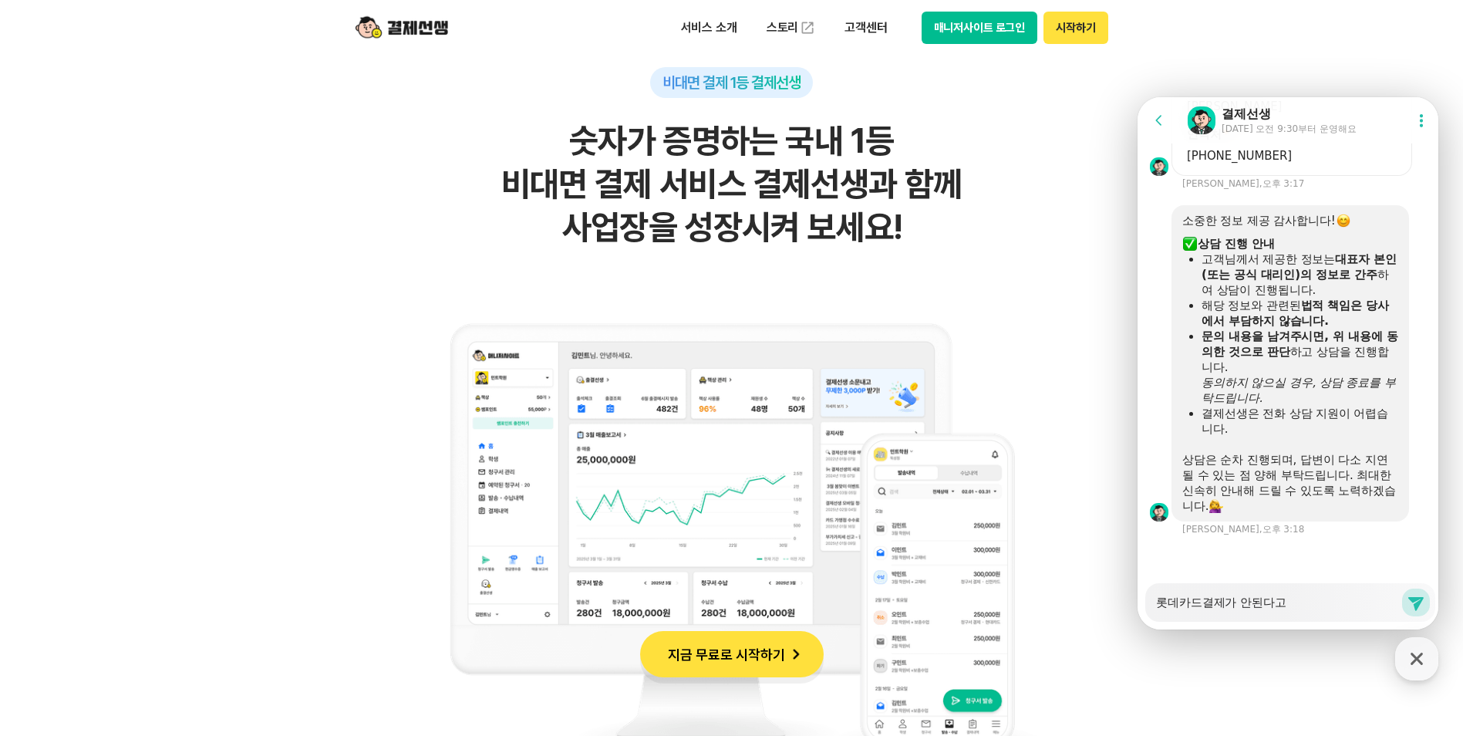
type textarea "x"
type textarea "롯데카드결제가 안된다고 ㅁ"
type textarea "x"
type textarea "롯데카드결제가 안된다고 무"
type textarea "x"
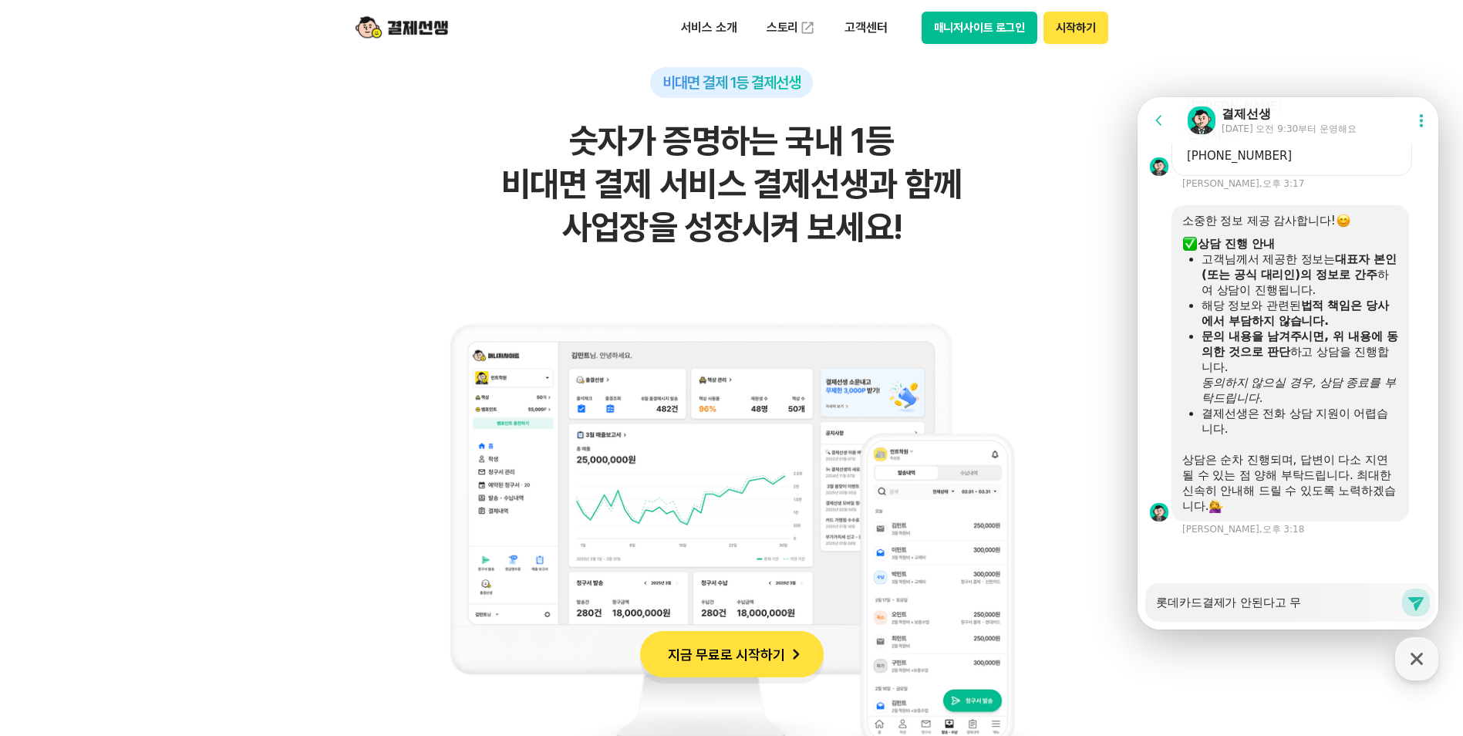
type textarea "롯데카드결제가 안된다고 문"
type textarea "x"
type textarea "롯데카드결제가 안된다고 문ㅇ"
type textarea "x"
type textarea "롯데카드결제가 안된다고 문으"
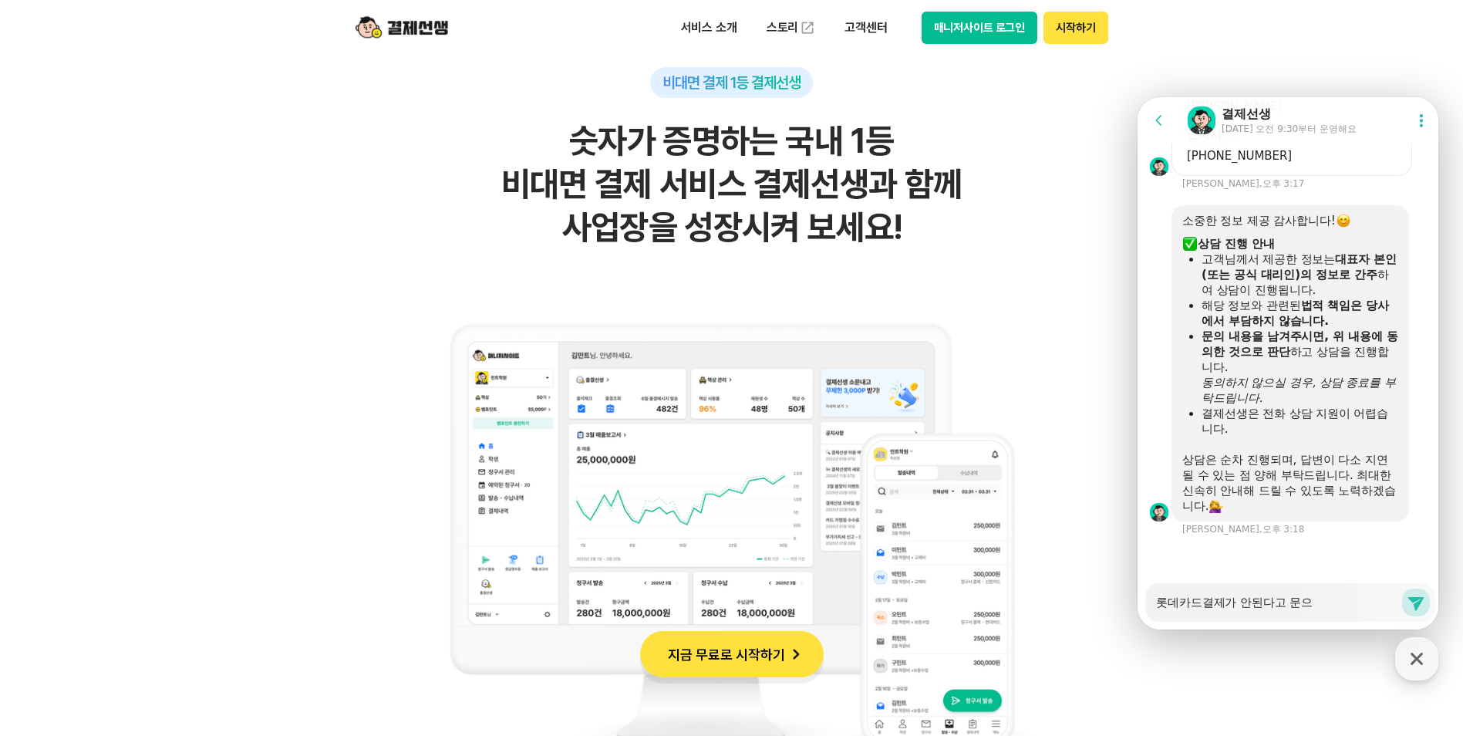
type textarea "x"
type textarea "롯데카드결제가 안된다고 문의"
type textarea "x"
type textarea "롯데카드결제가 안된다고 문읙"
type textarea "x"
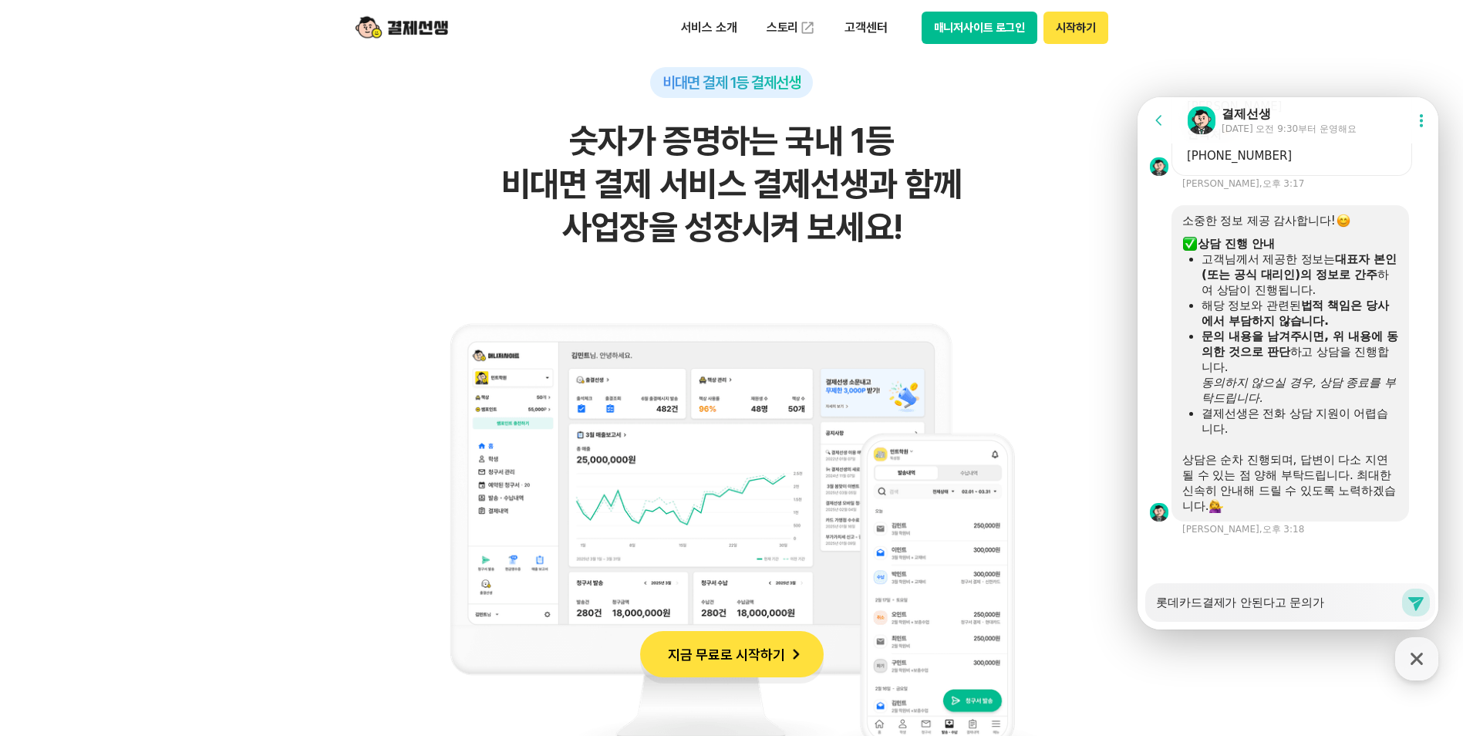
type textarea "롯데카드결제가 안된다고 문의가"
type textarea "x"
type textarea "롯데카드결제가 안된다고 문의가 ㅇ"
type textarea "x"
type textarea "롯데카드결제가 안된다고 문의가 오"
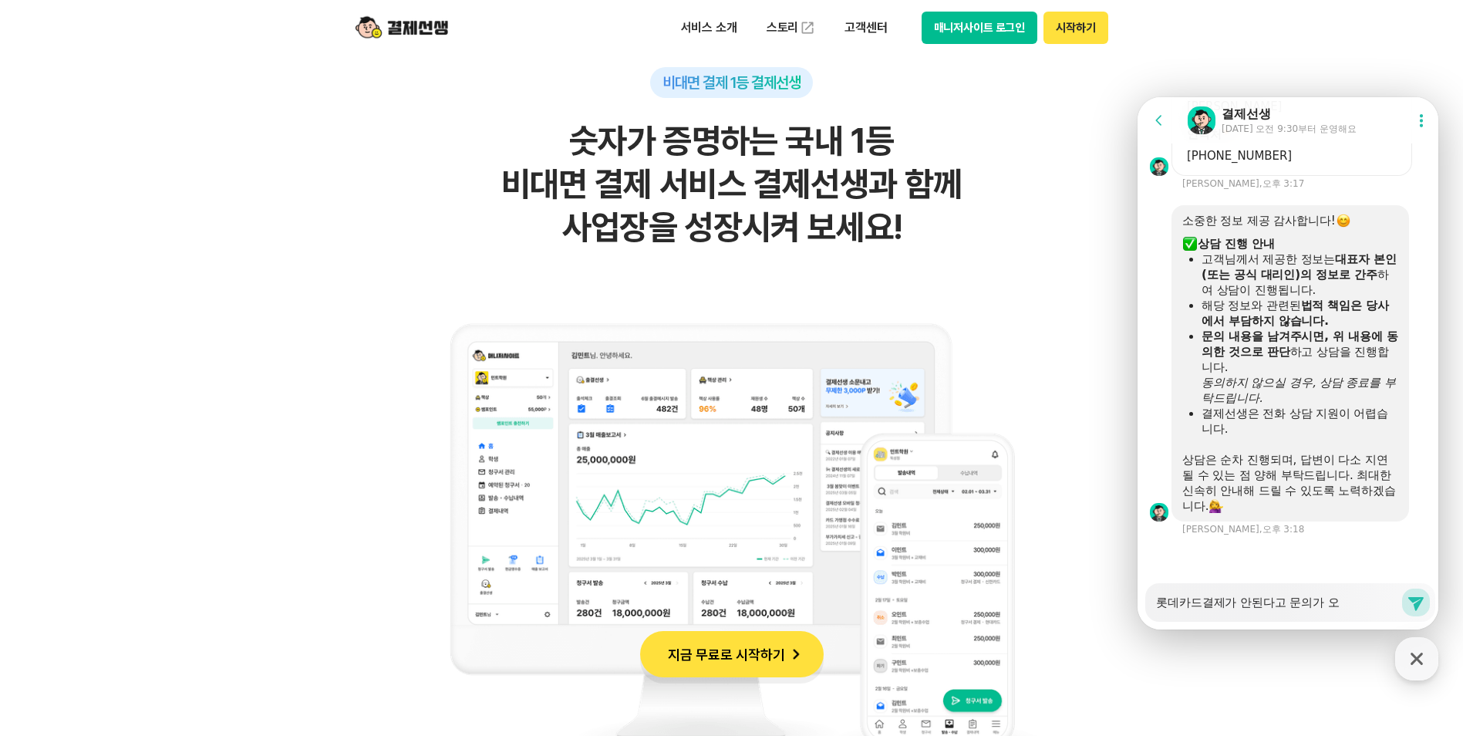
type textarea "x"
type textarea "롯데카드결제가 안된다고 문의가 옵"
type textarea "x"
type textarea "롯데카드결제가 안된다고 문의가 옵ㄴ"
type textarea "x"
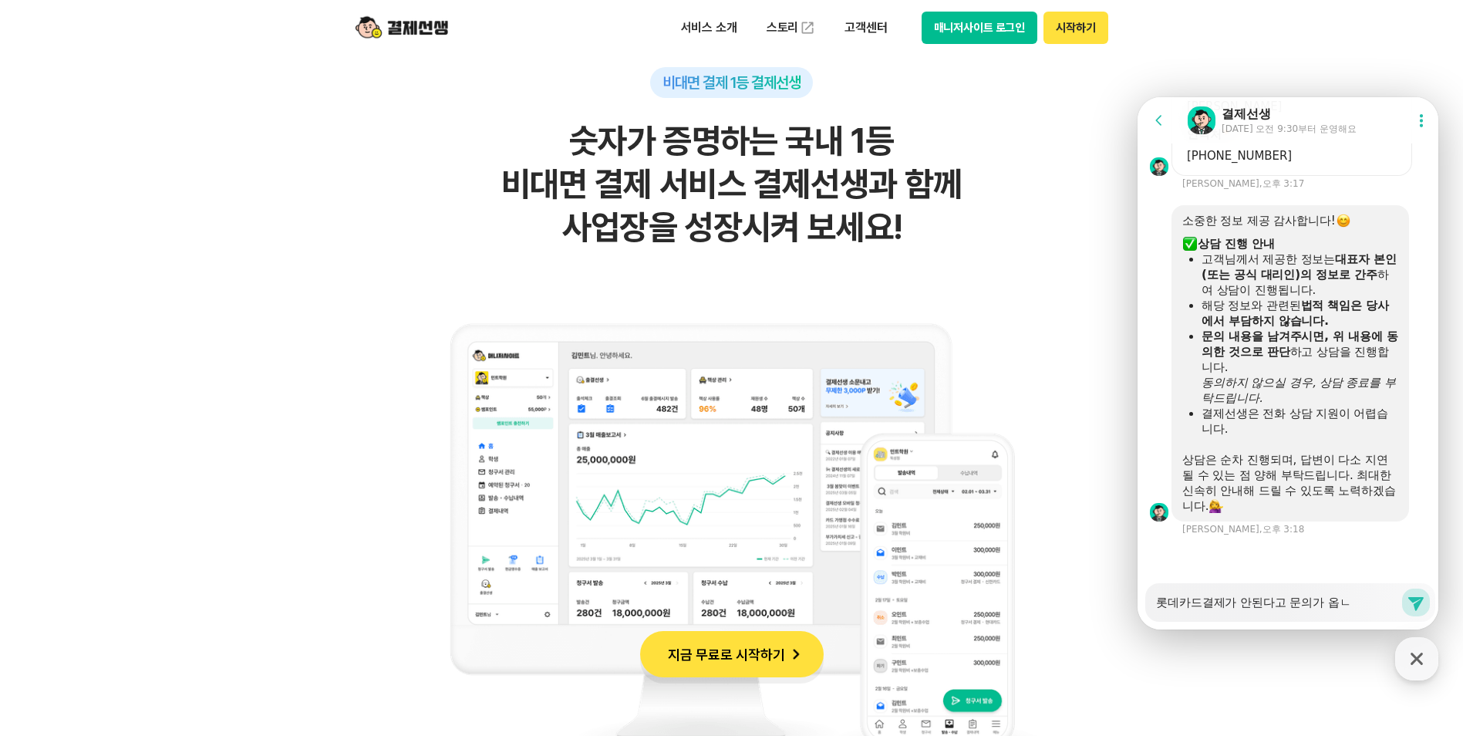
type textarea "롯데카드결제가 안된다고 문의가 옵니"
type textarea "x"
type textarea "롯데카드결제가 안된다고 문의가 옵닏"
type textarea "x"
type textarea "롯데카드결제가 안된다고 문의가 옵니다"
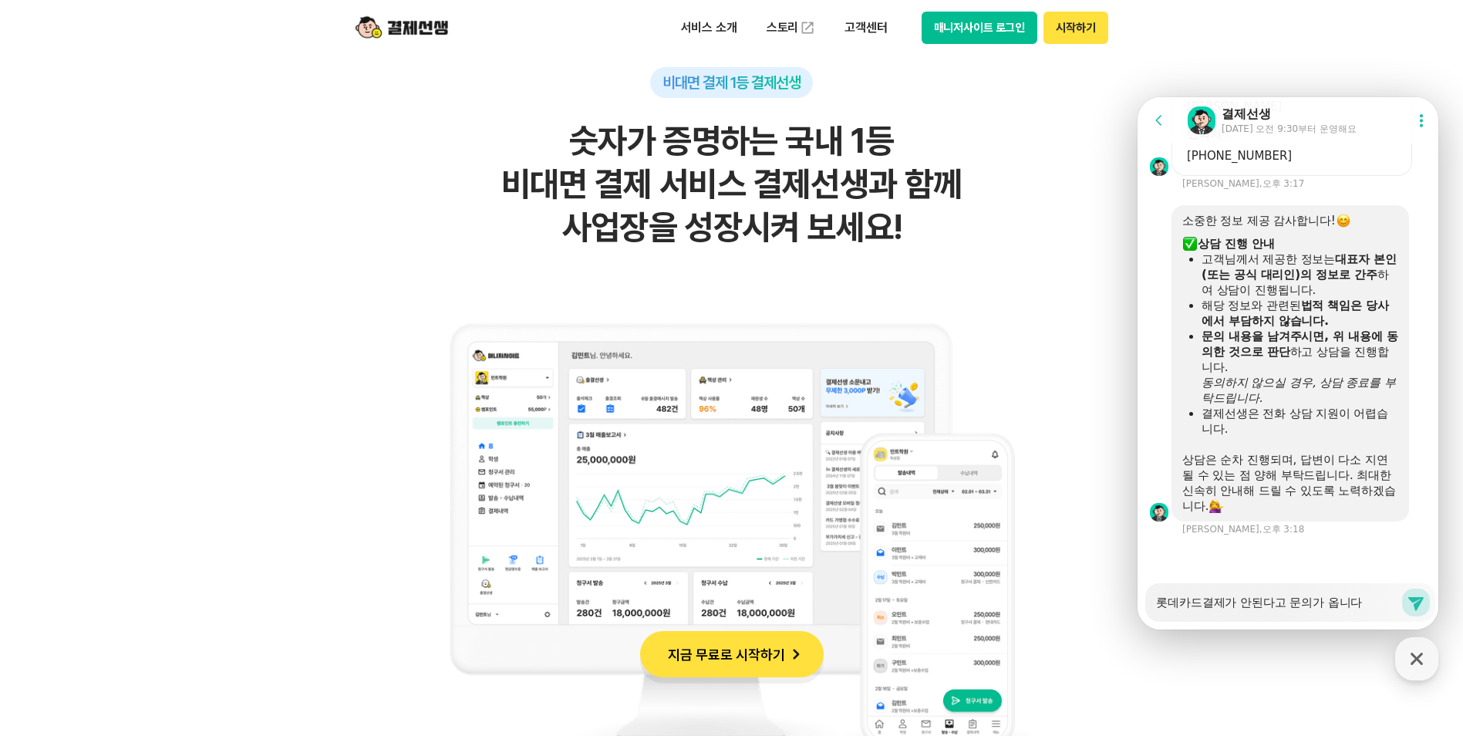
type textarea "x"
type textarea "롯데카드결제가 안된다고 문의가 옵니다."
type textarea "x"
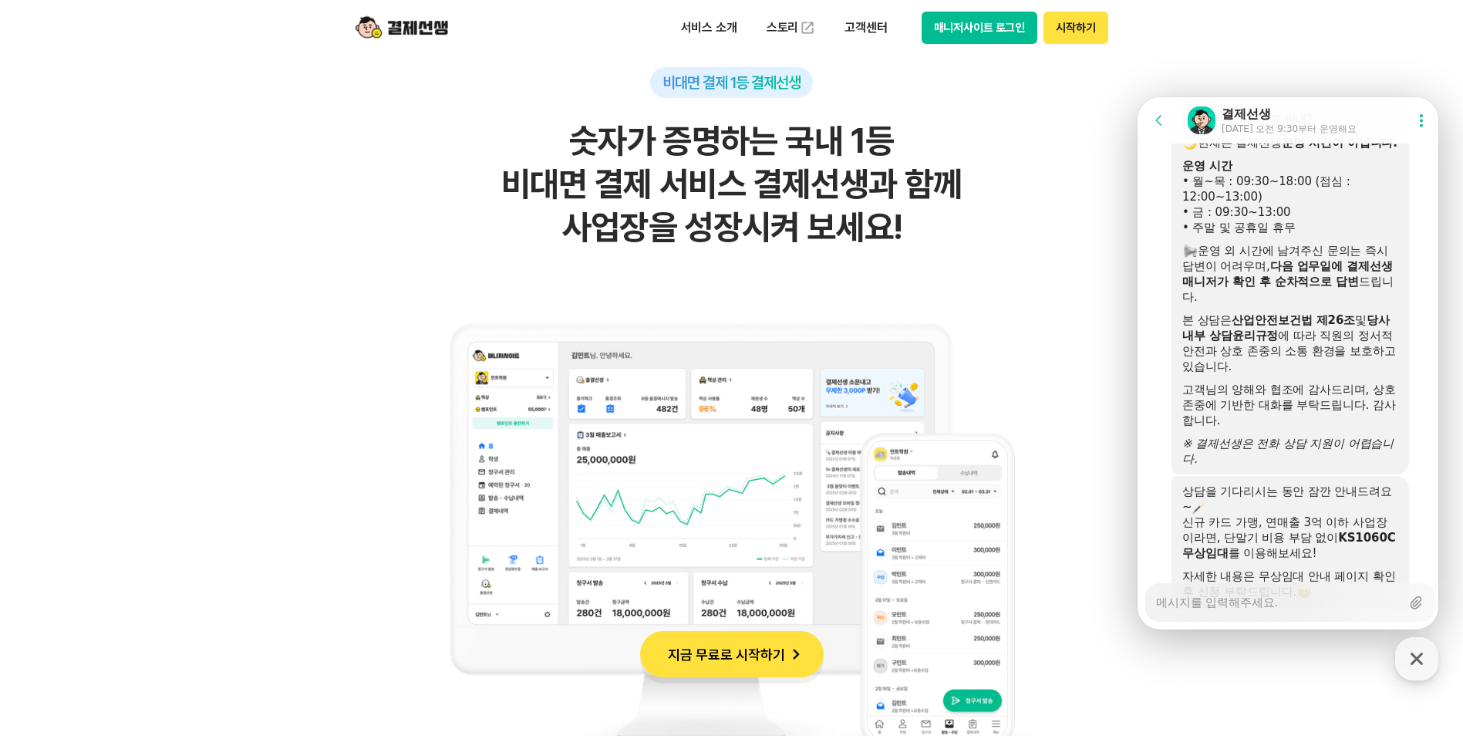
scroll to position [2207, 0]
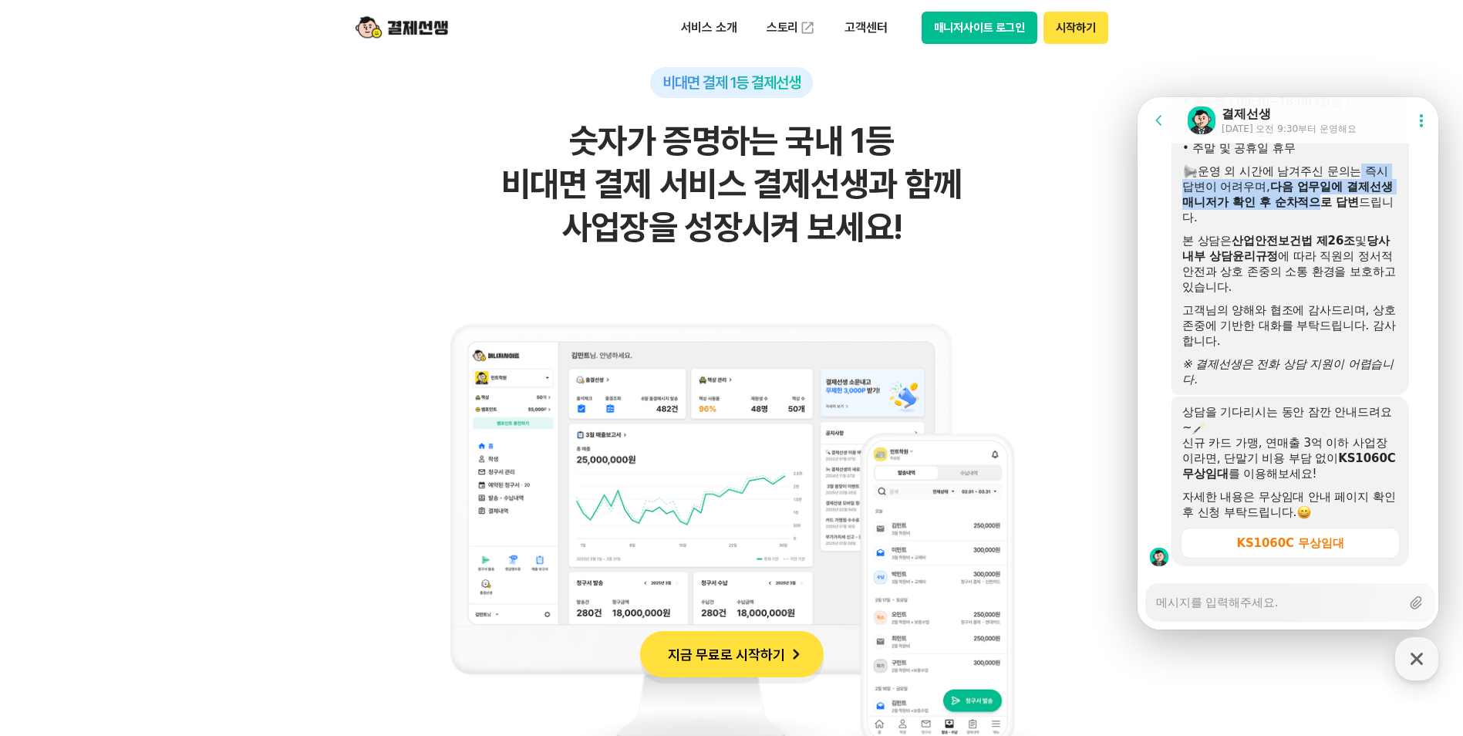
drag, startPoint x: 1356, startPoint y: 224, endPoint x: 1350, endPoint y: 246, distance: 23.2
click at [1350, 225] on div "운영 외 시간에 남겨주신 문의는 즉시 답변이 어려우며, 다음 업무일에 결제선생 매니저가 확인 후 순차적으로 답변 드립니다." at bounding box center [1290, 194] width 216 height 62
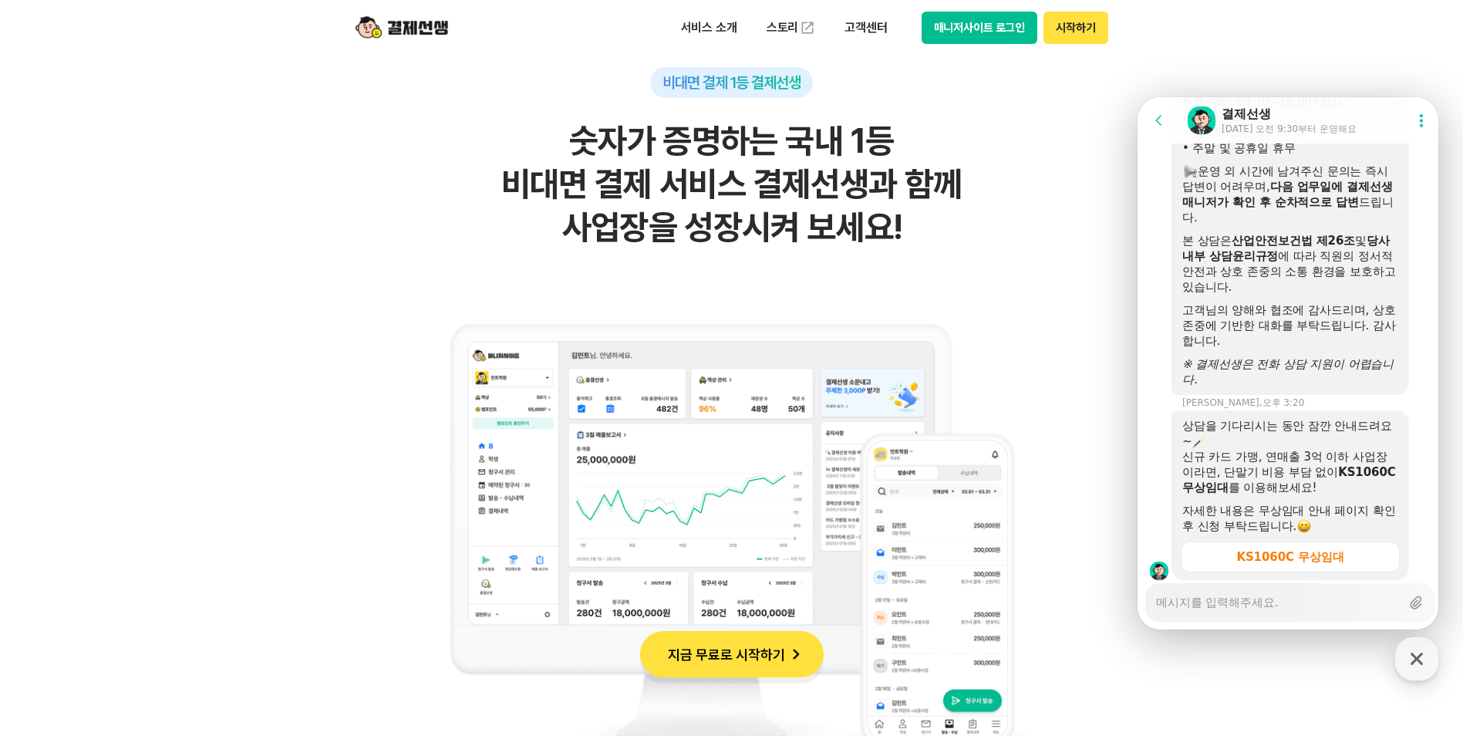
drag, startPoint x: 1350, startPoint y: 246, endPoint x: 1328, endPoint y: 264, distance: 28.5
click at [1328, 225] on div "운영 외 시간에 남겨주신 문의는 즉시 답변이 어려우며, 다음 업무일에 결제선생 매니저가 확인 후 순차적으로 답변 드립니다." at bounding box center [1290, 194] width 216 height 62
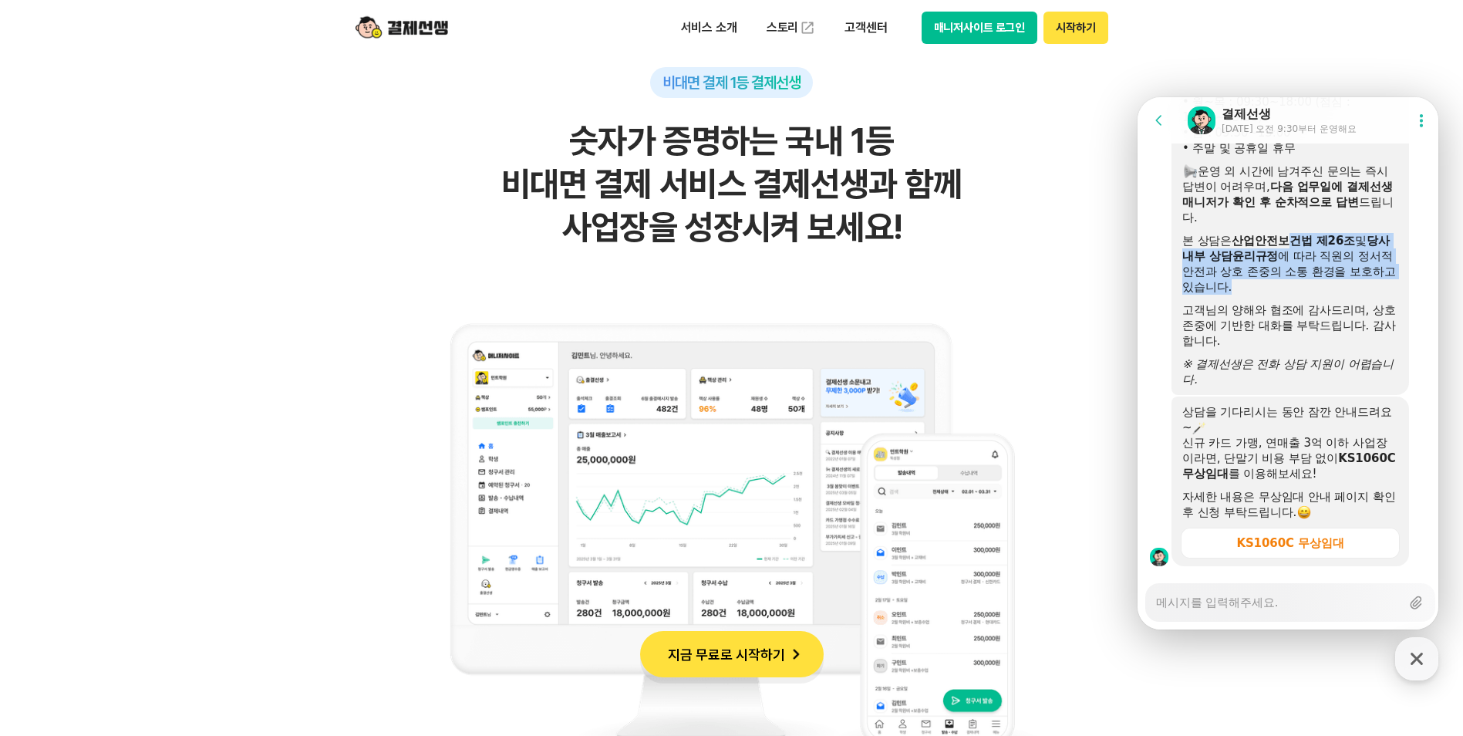
drag, startPoint x: 1292, startPoint y: 285, endPoint x: 1275, endPoint y: 325, distance: 43.5
click at [1275, 295] on div "본 상담은 산업안전보건법 제26조 및 당사 내부 상담윤리규정 에 따라 직원의 정서적 안전과 상호 존중의 소통 환경을 보호하고 있습니다." at bounding box center [1290, 264] width 216 height 62
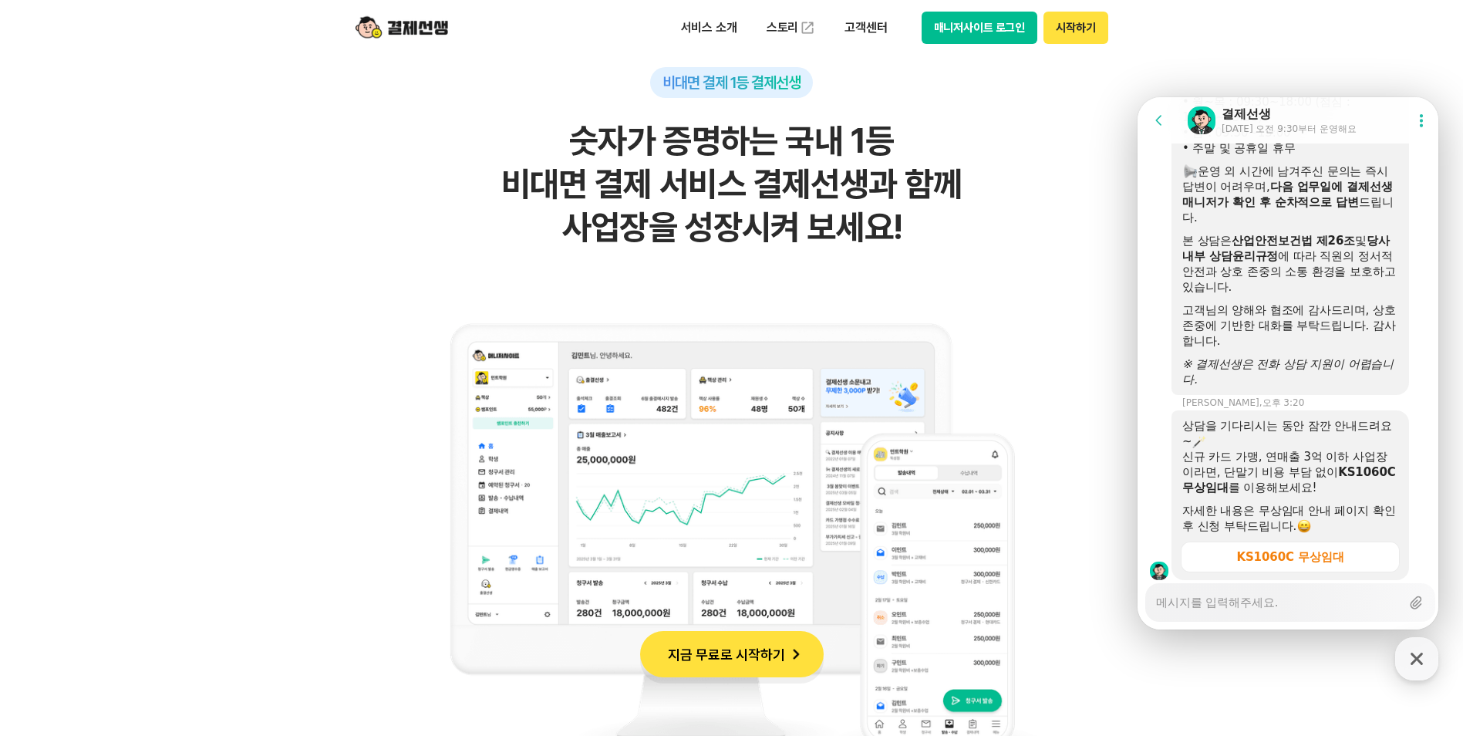
drag, startPoint x: 1275, startPoint y: 325, endPoint x: 1229, endPoint y: 405, distance: 91.9
click at [1229, 386] on icon "※ 결제선생은 전화 상담 지원이 어렵습니다." at bounding box center [1287, 371] width 211 height 29
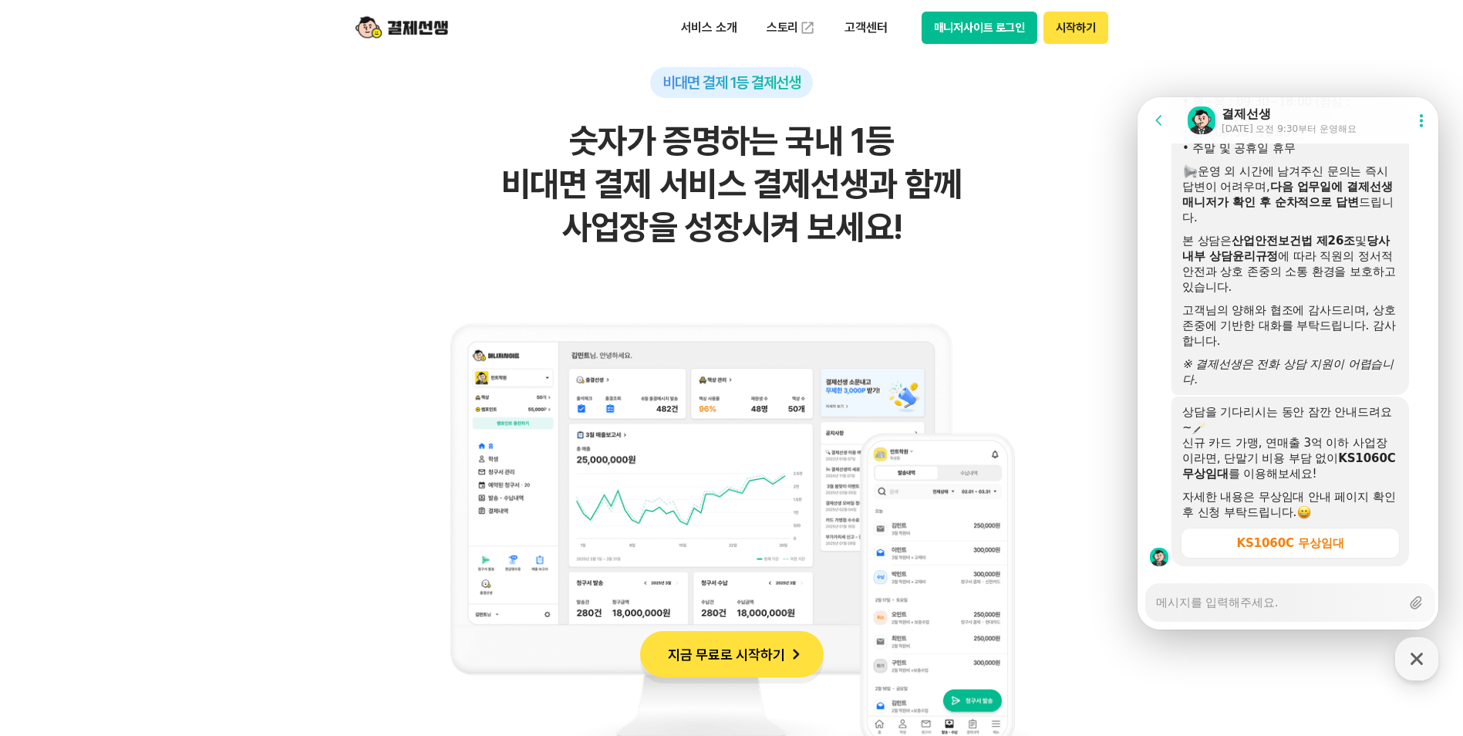
scroll to position [2284, 0]
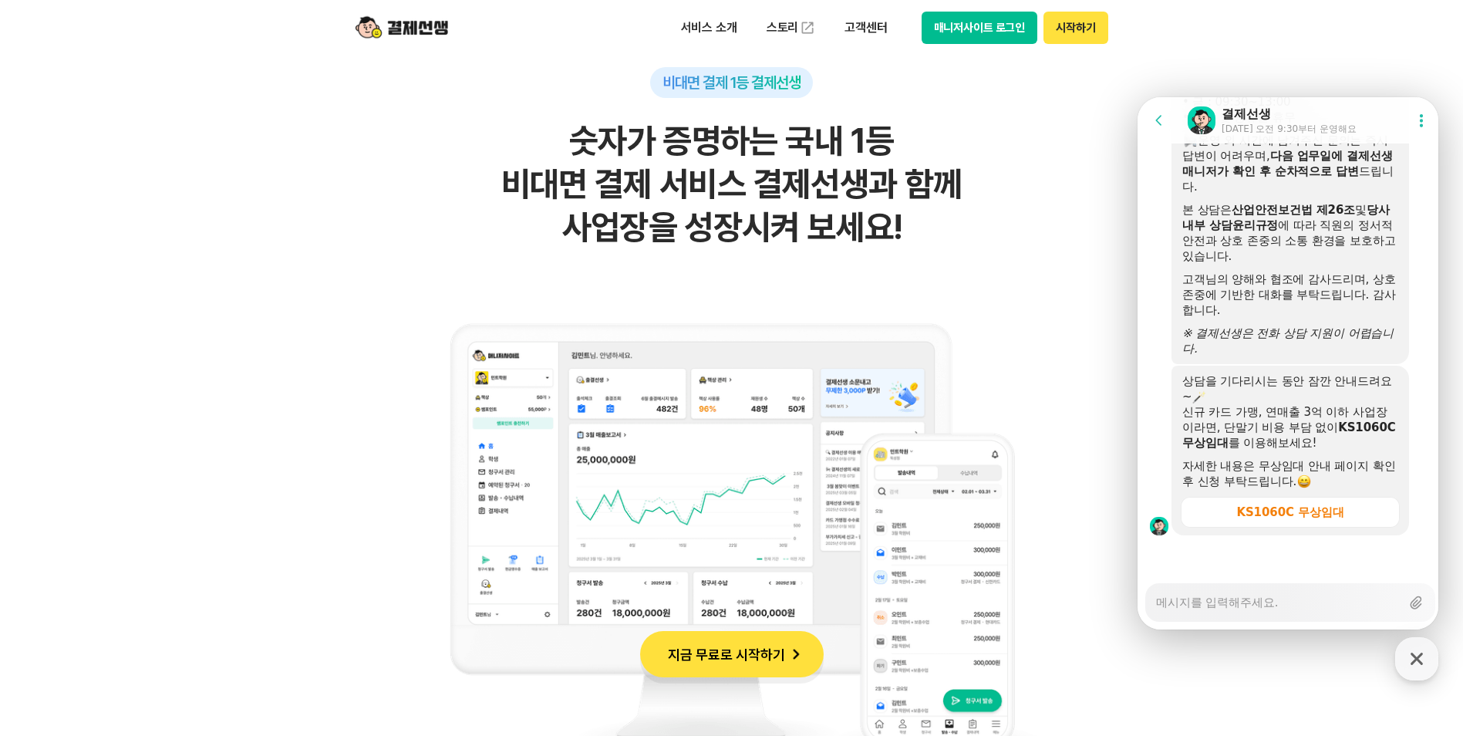
type textarea "x"
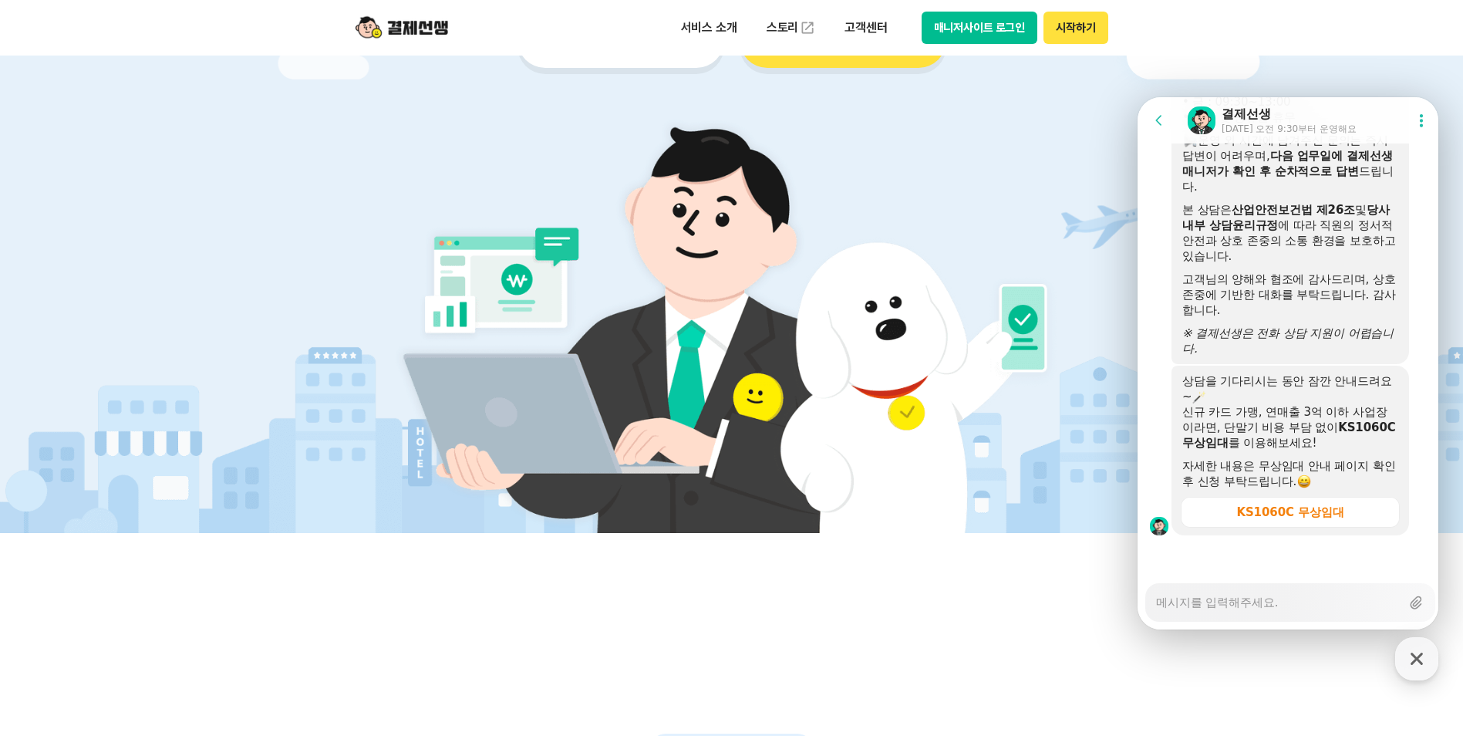
scroll to position [308, 0]
